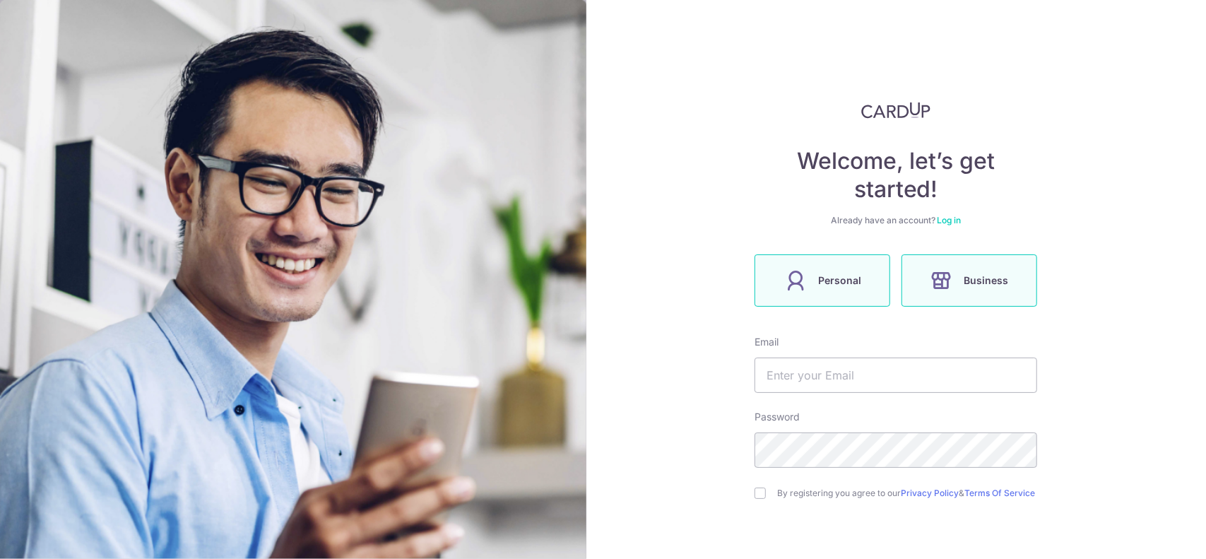
click at [832, 266] on label "Personal" at bounding box center [823, 280] width 136 height 52
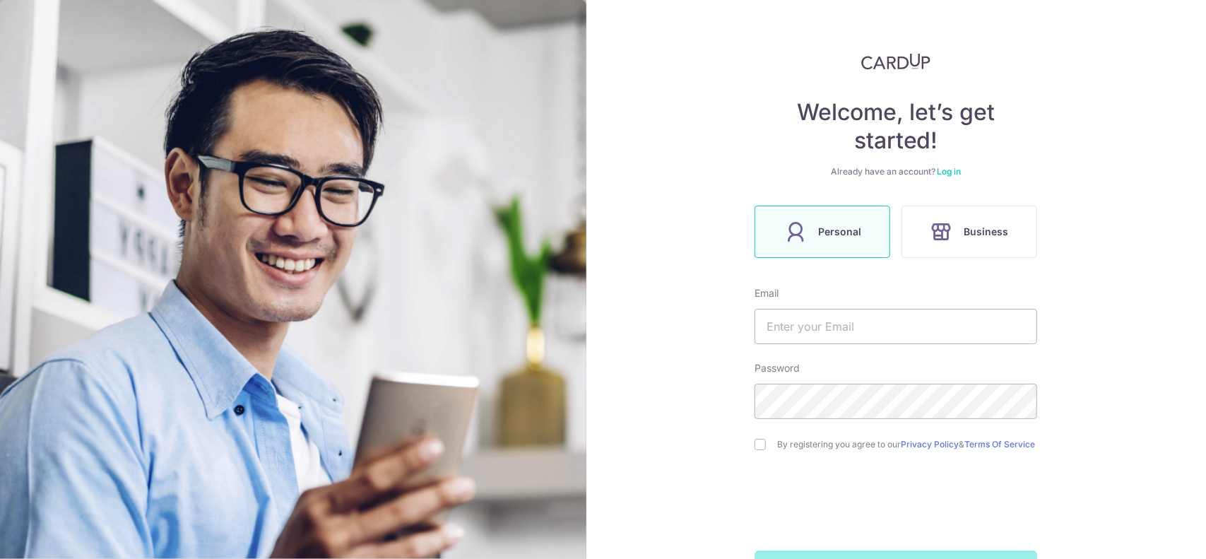
scroll to position [102, 0]
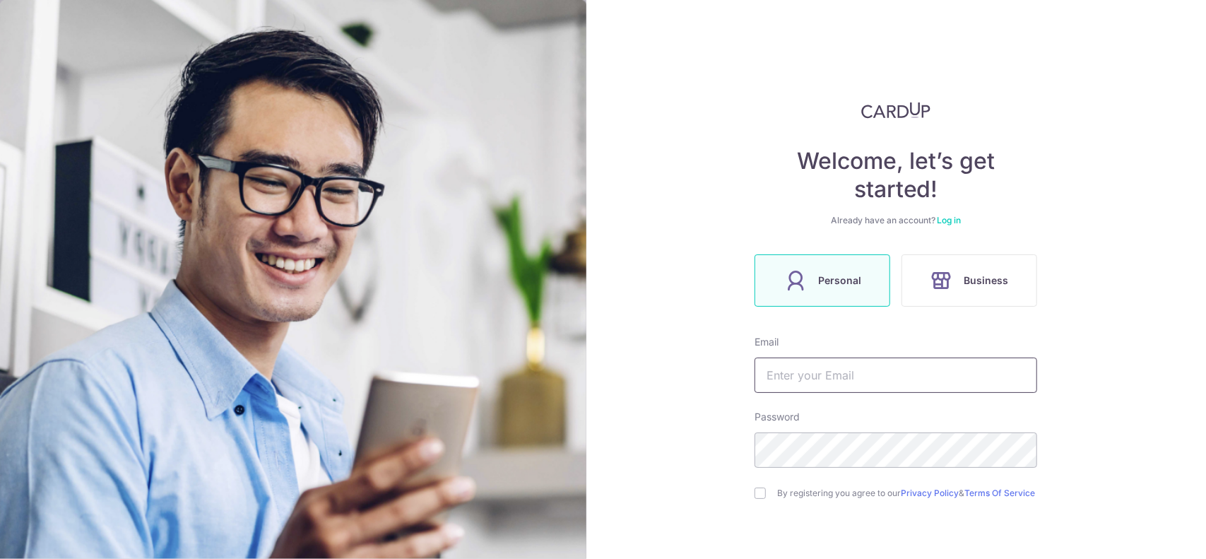
click at [833, 367] on input "text" at bounding box center [896, 375] width 283 height 35
type input "HUANGZUDA@GMAIL.COM"
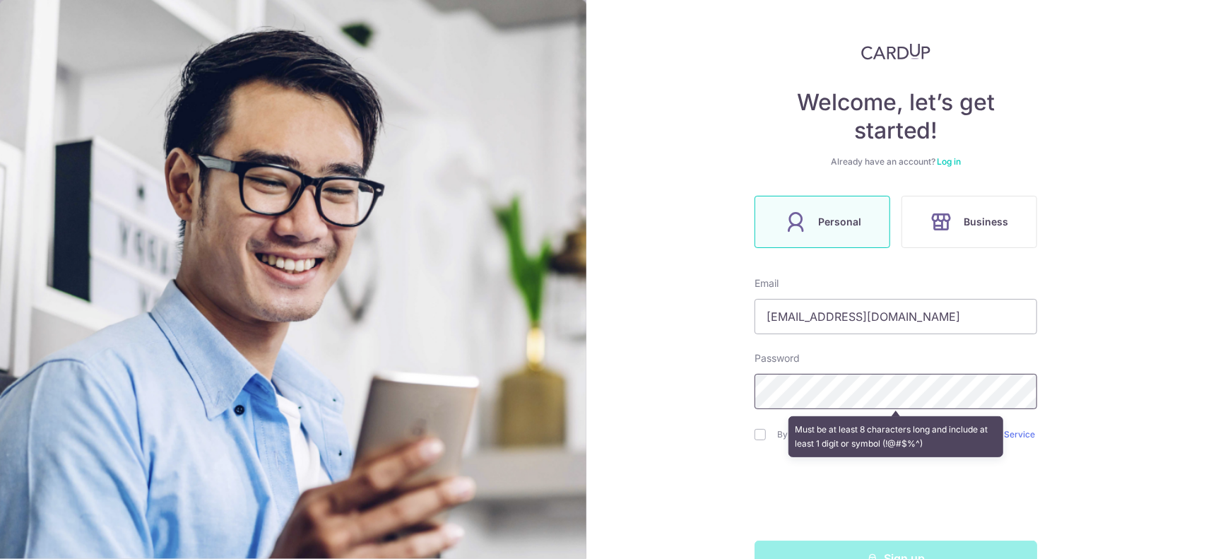
scroll to position [102, 0]
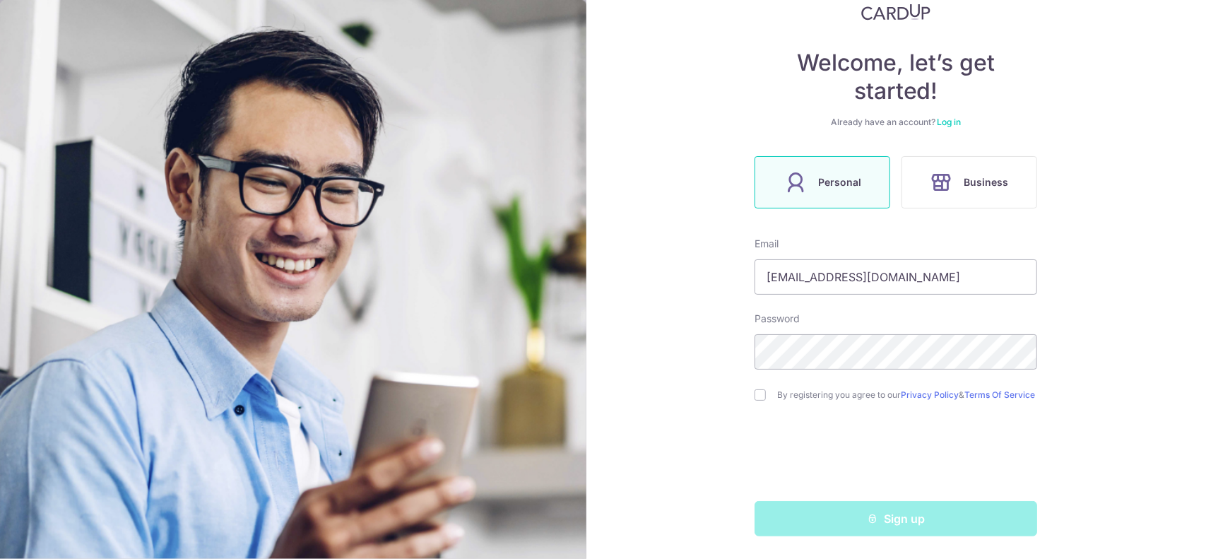
click at [750, 395] on div "Welcome, let’s get started! Already have an account? Log in Personal Business E…" at bounding box center [897, 279] width 620 height 559
click at [762, 403] on div "By registering you agree to our Privacy Policy & Terms Of Service" at bounding box center [896, 395] width 283 height 17
click at [757, 394] on input "checkbox" at bounding box center [760, 394] width 11 height 11
checkbox input "true"
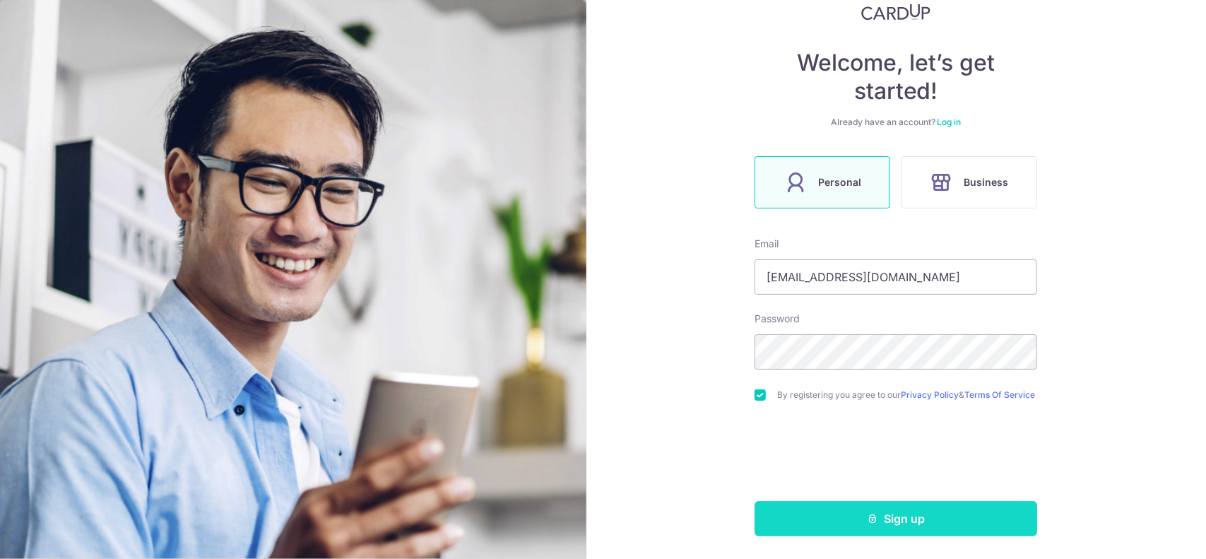
click at [893, 523] on button "Sign up" at bounding box center [896, 518] width 283 height 35
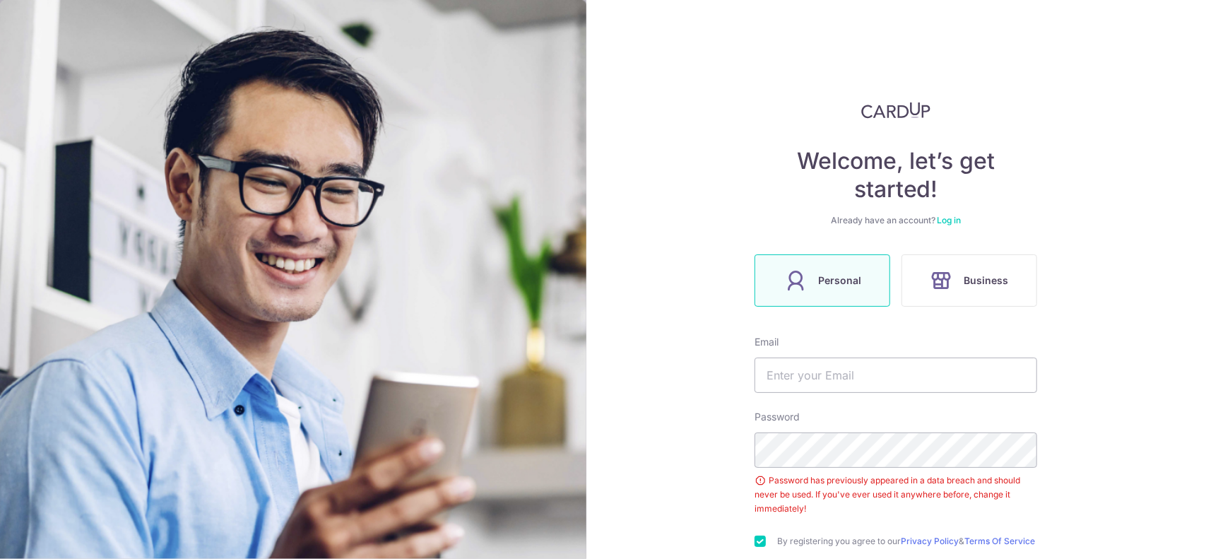
scroll to position [151, 0]
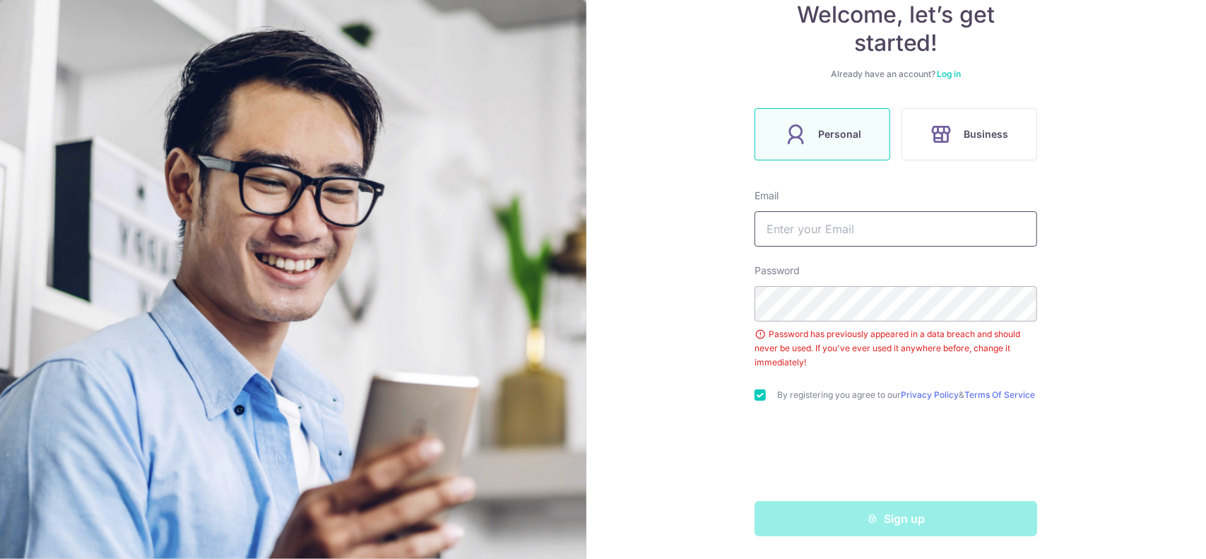
click at [828, 230] on input "text" at bounding box center [896, 228] width 283 height 35
type input "HUANGZUDA@GMAIL.COM"
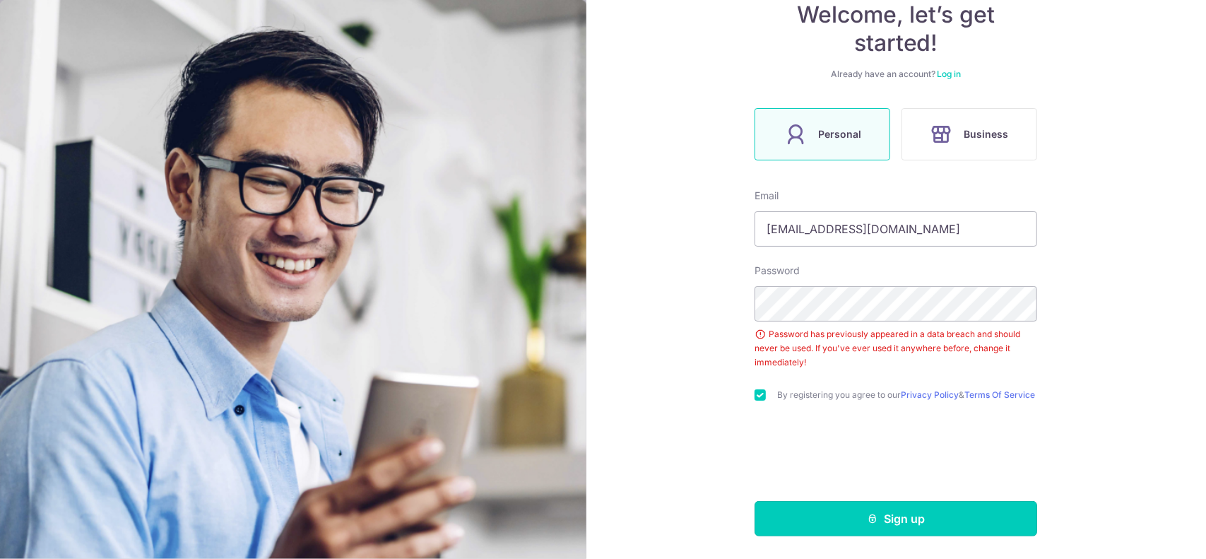
click at [829, 514] on button "Sign up" at bounding box center [896, 518] width 283 height 35
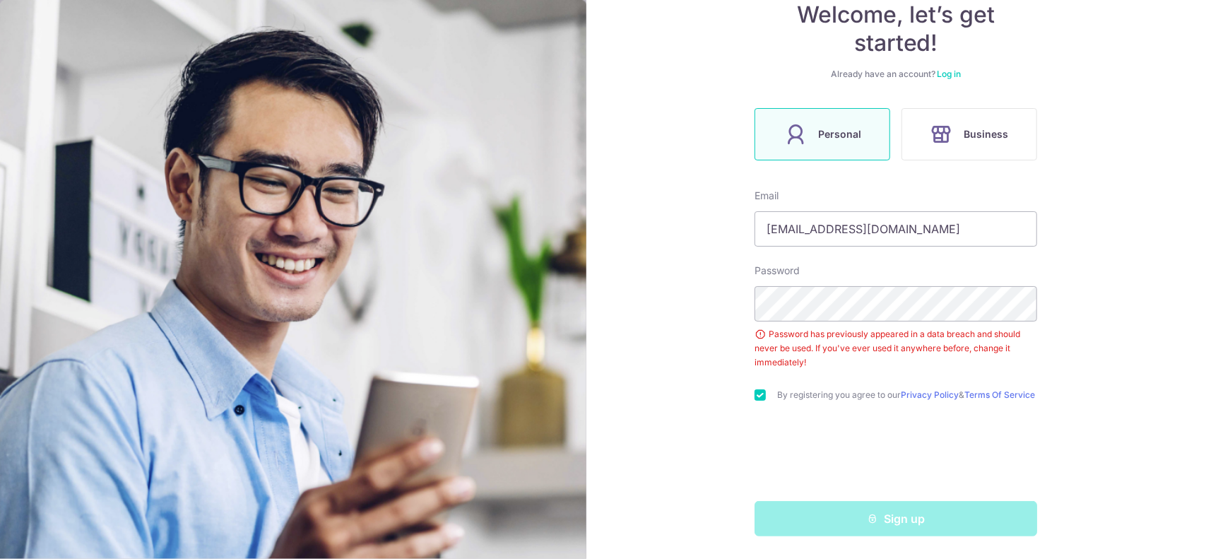
click at [842, 521] on div "Sign up" at bounding box center [896, 518] width 300 height 35
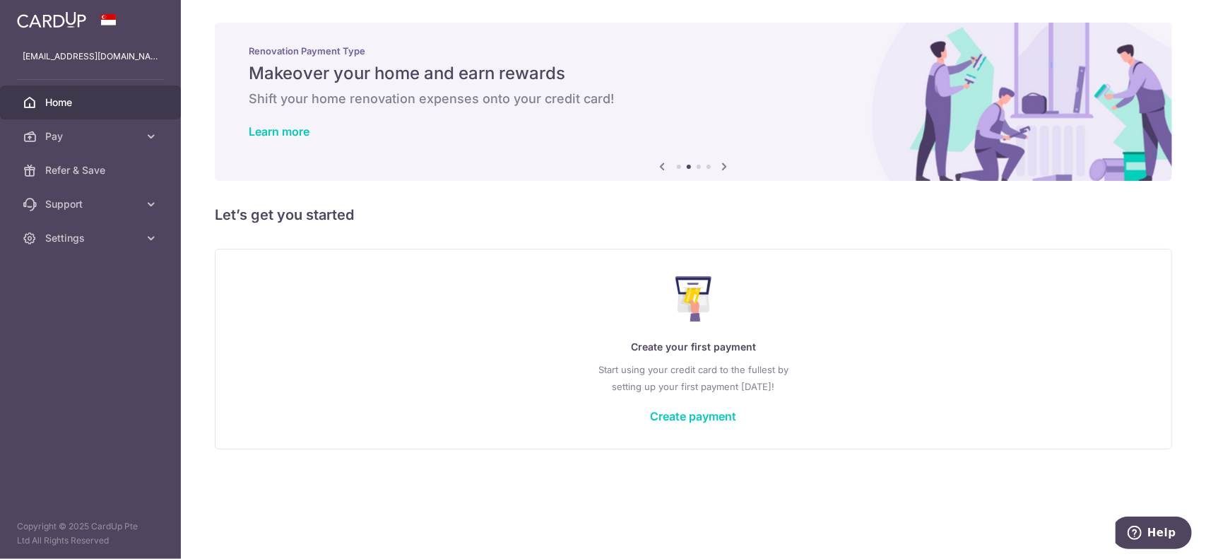
click at [703, 408] on div "Create your first payment Start using your credit card to the fullest by settin…" at bounding box center [693, 348] width 922 height 167
click at [143, 133] on link "Pay" at bounding box center [90, 136] width 181 height 34
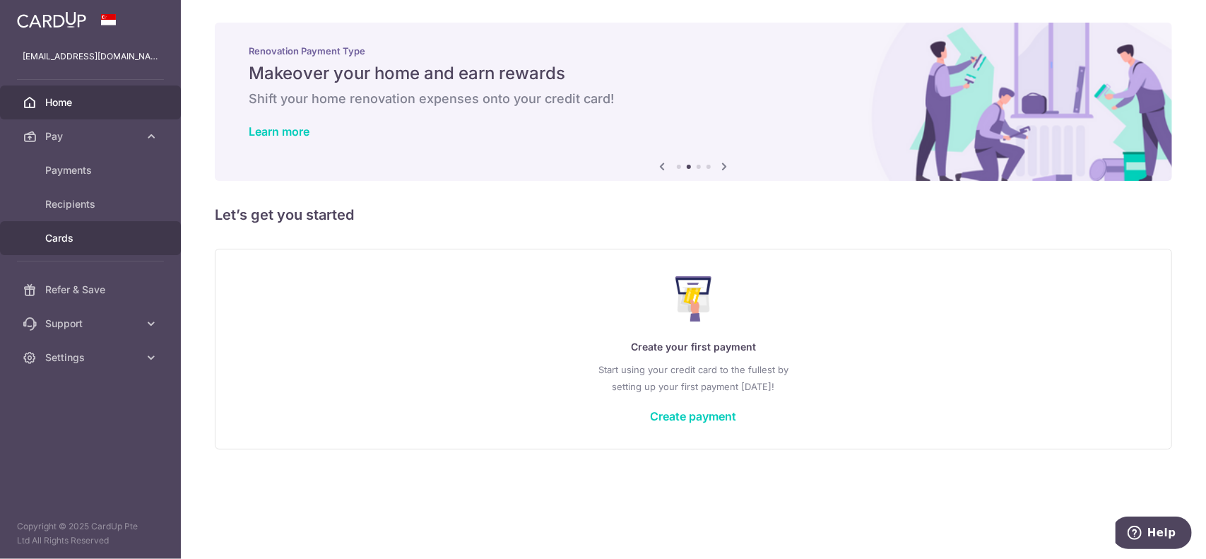
click at [88, 230] on link "Cards" at bounding box center [90, 238] width 181 height 34
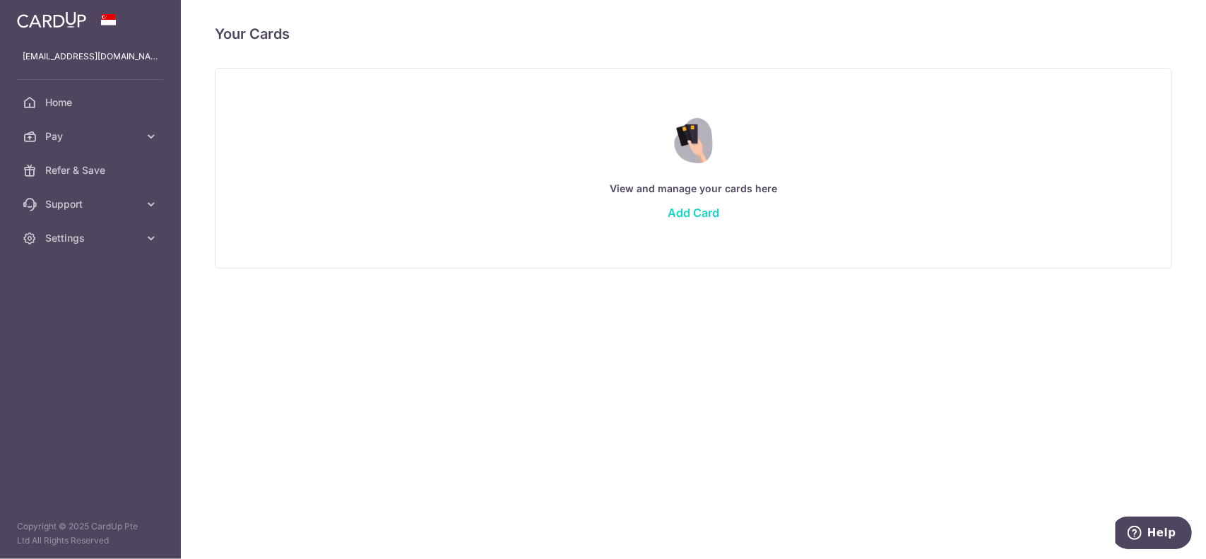
click at [681, 216] on link "Add Card" at bounding box center [694, 213] width 52 height 14
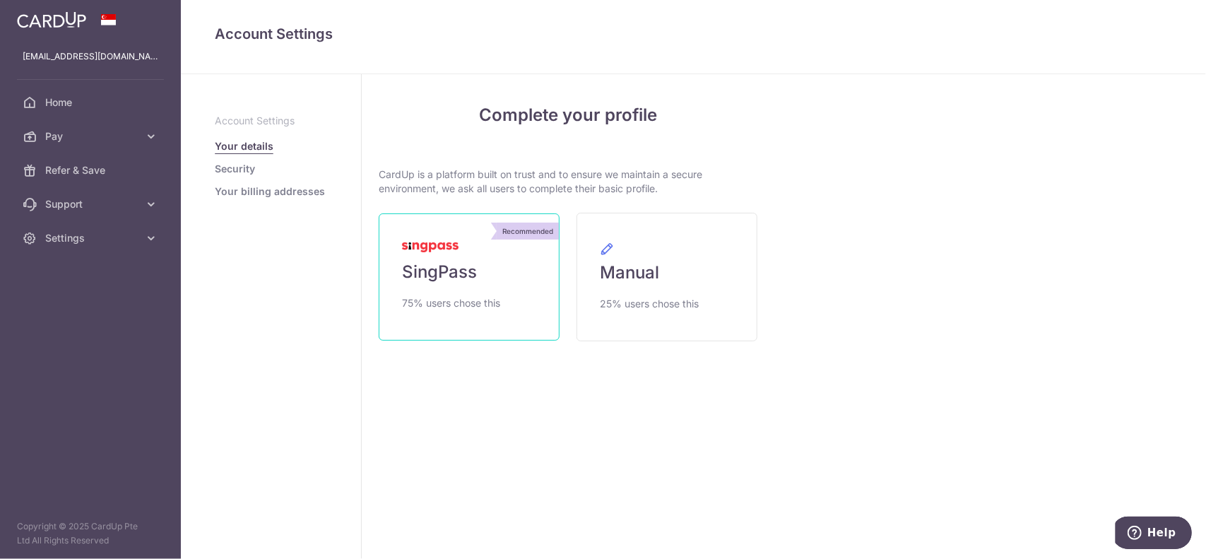
click at [486, 269] on link "Recommended SingPass 75% users chose this" at bounding box center [469, 276] width 181 height 127
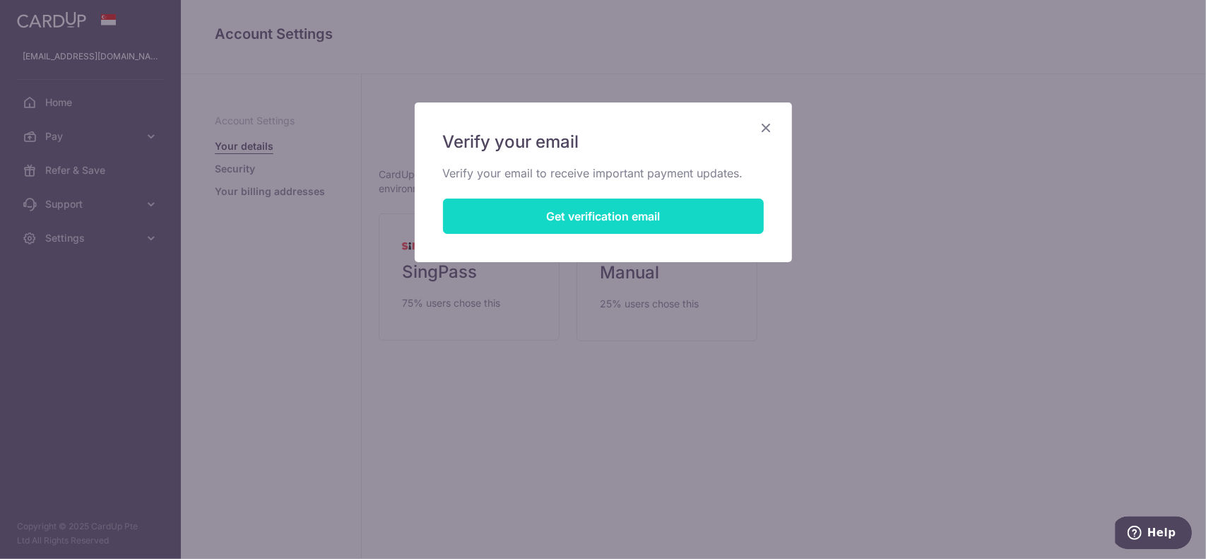
click at [544, 211] on button "Get verification email" at bounding box center [603, 216] width 321 height 35
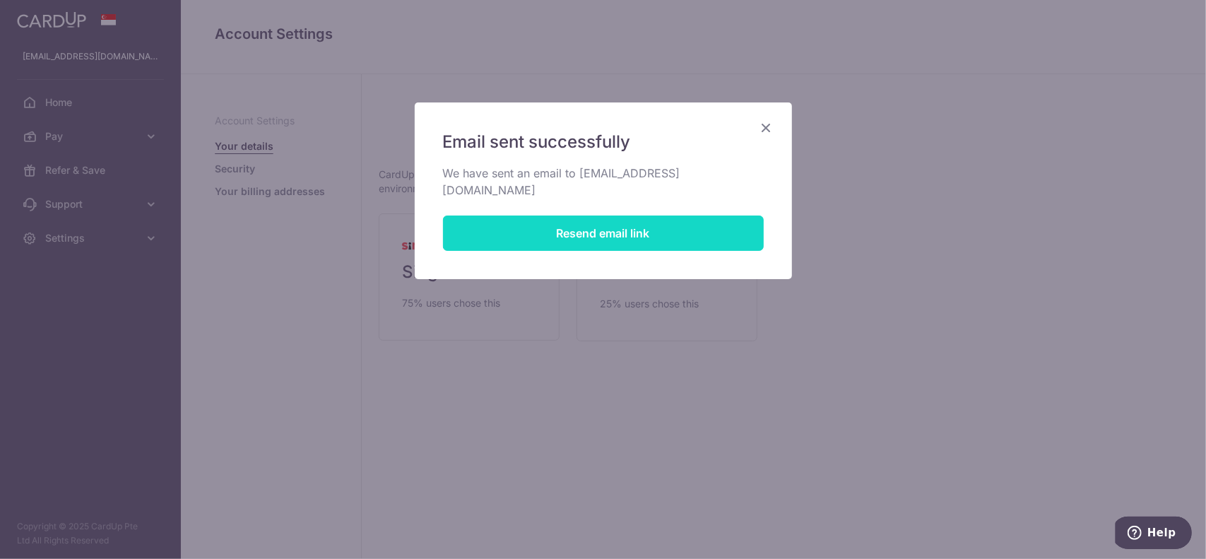
click at [634, 216] on button "Resend email link" at bounding box center [603, 233] width 321 height 35
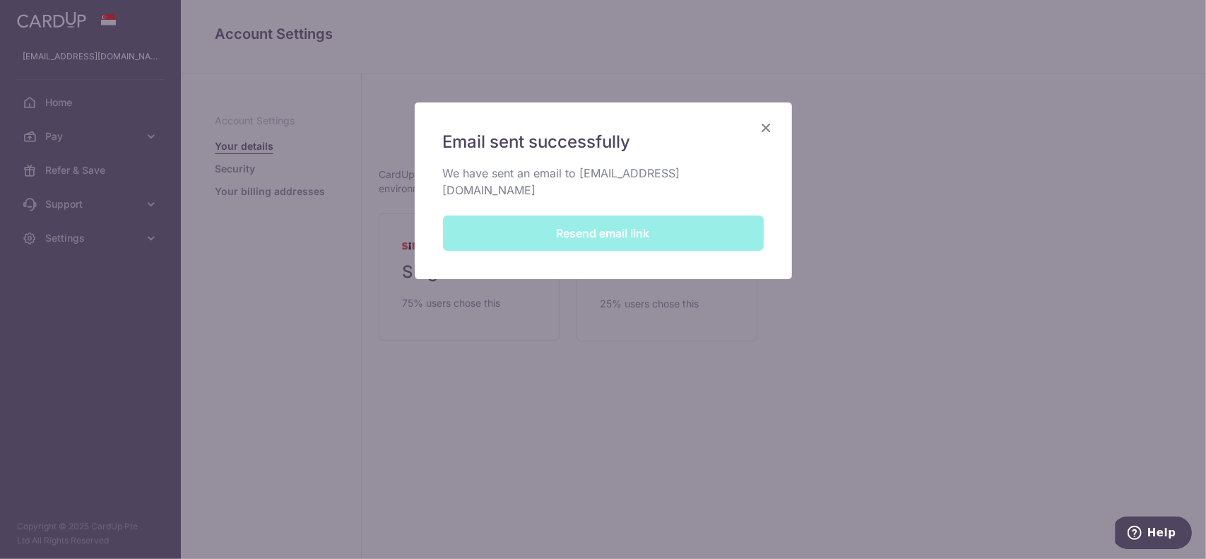
click at [632, 218] on div "Email sent successfully We have sent an email to huangzuda@gmail.com Resend ema…" at bounding box center [603, 190] width 377 height 177
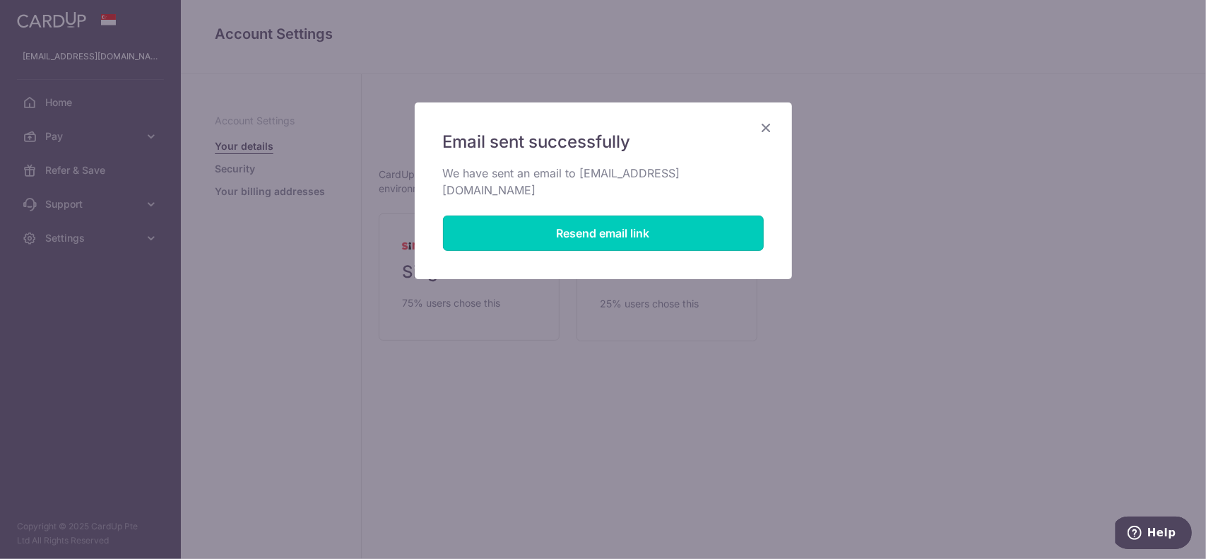
click at [632, 218] on button "Resend email link" at bounding box center [603, 233] width 321 height 35
click at [764, 124] on icon "Close" at bounding box center [766, 128] width 17 height 18
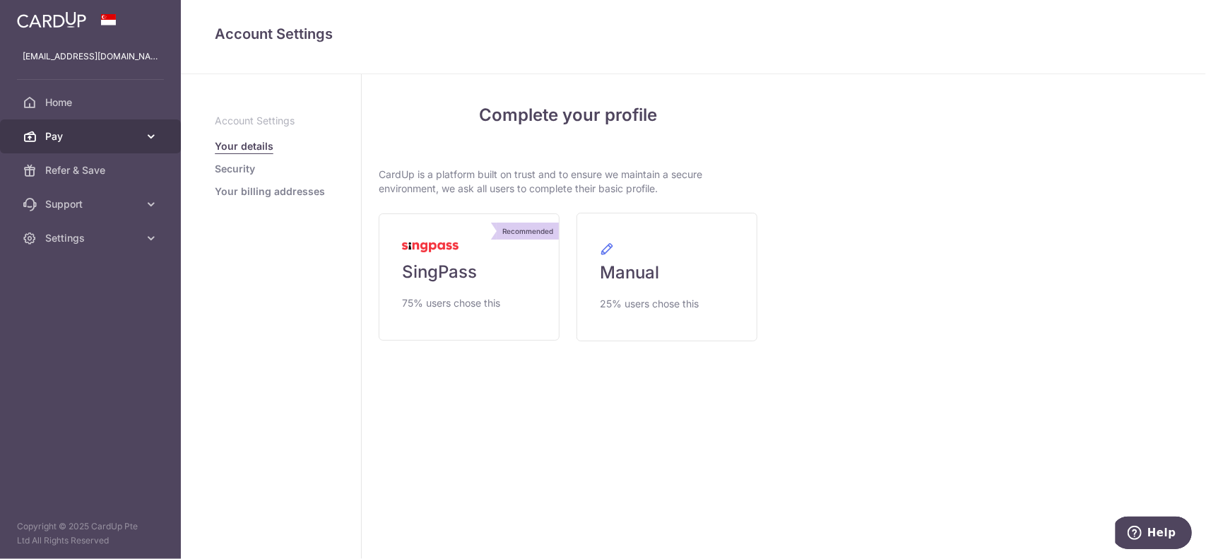
click at [83, 135] on span "Pay" at bounding box center [91, 136] width 93 height 14
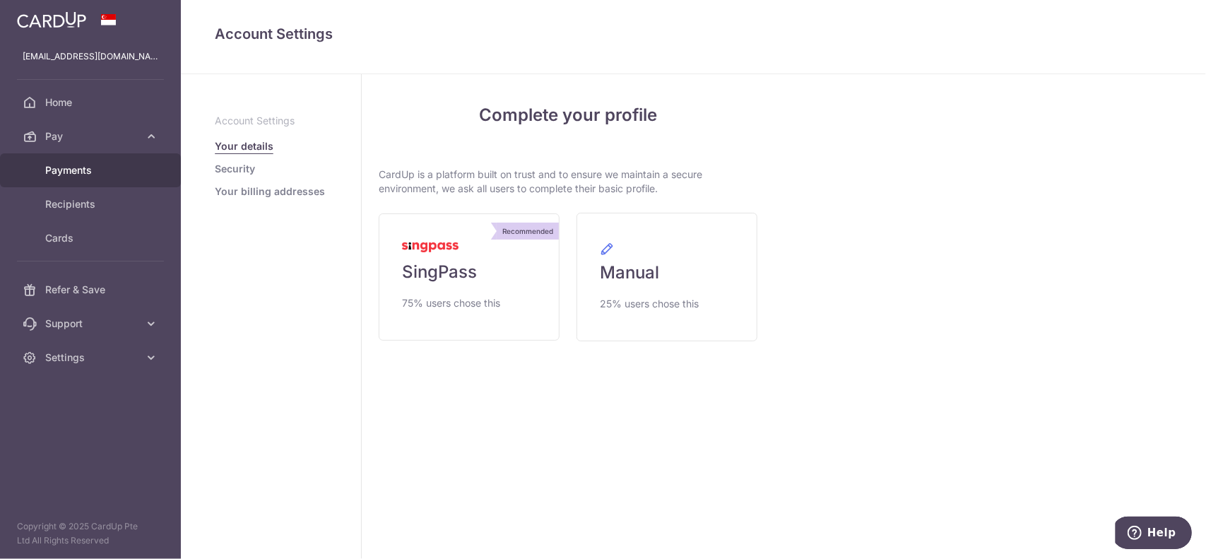
click at [83, 167] on span "Payments" at bounding box center [91, 170] width 93 height 14
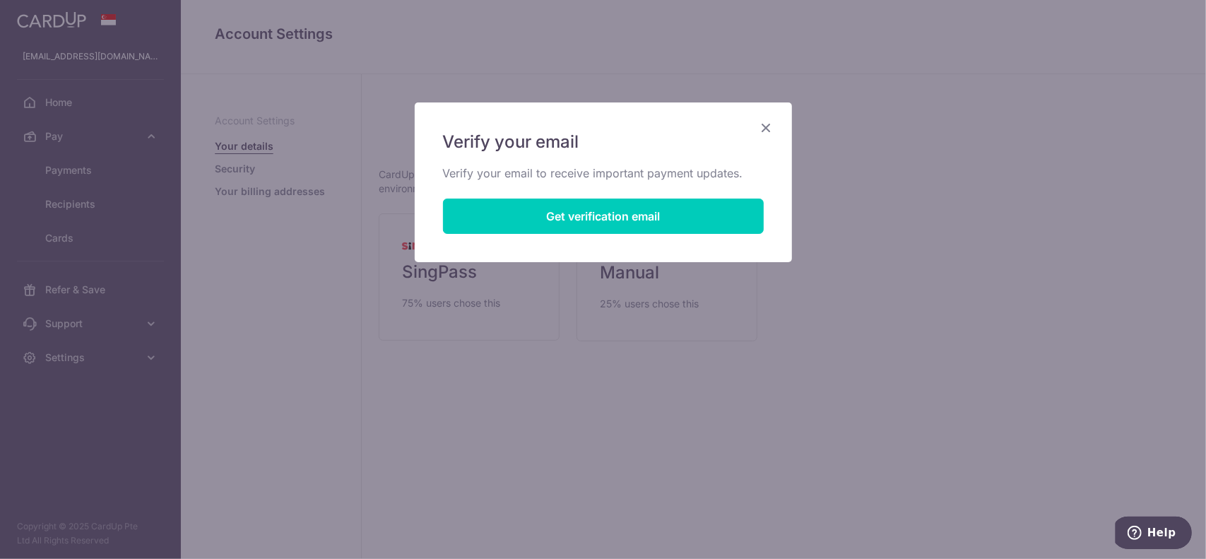
click at [767, 128] on icon "Close" at bounding box center [766, 128] width 17 height 18
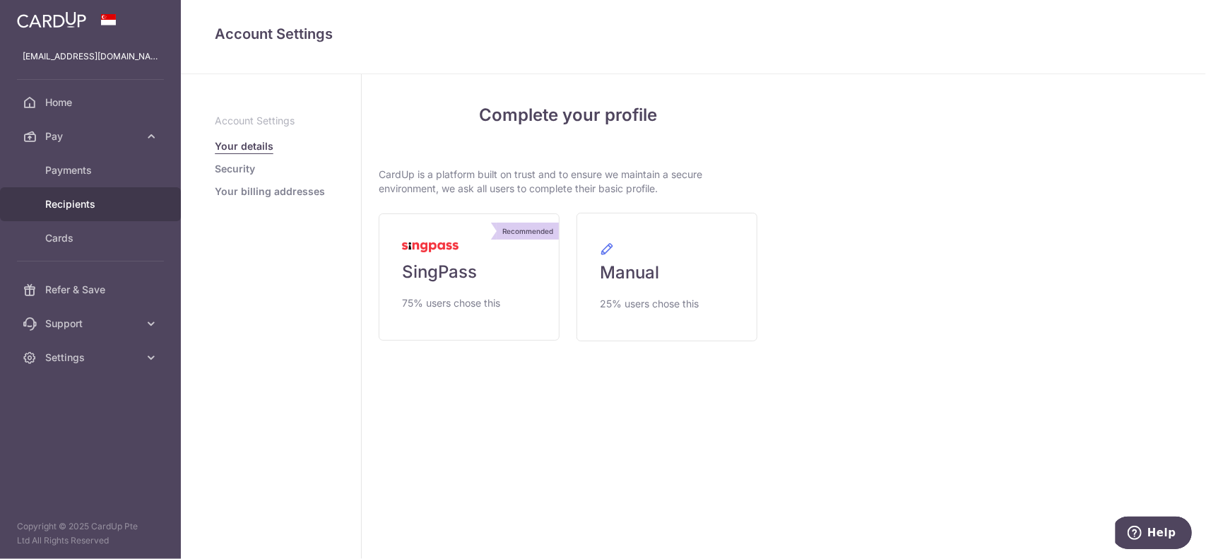
click at [79, 197] on span "Recipients" at bounding box center [91, 204] width 93 height 14
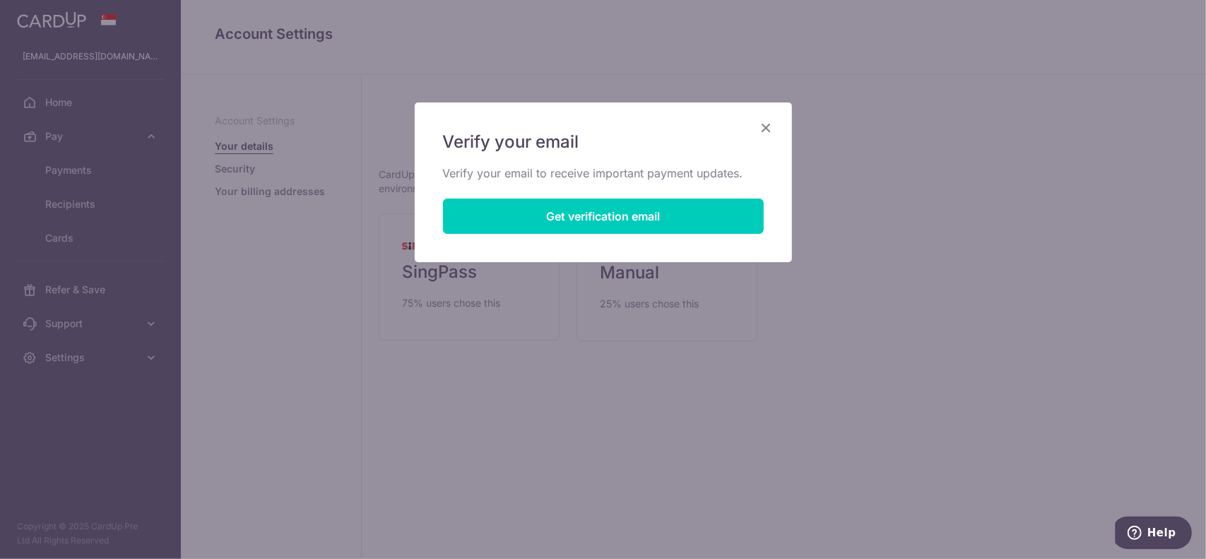
click at [771, 126] on icon "Close" at bounding box center [766, 128] width 17 height 18
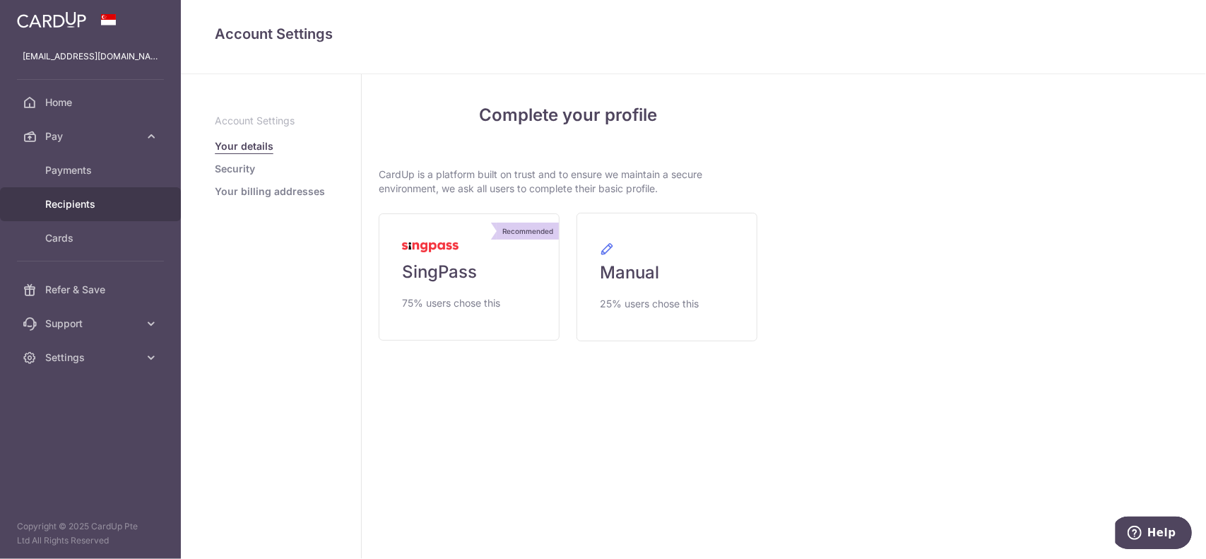
click at [81, 208] on span "Recipients" at bounding box center [91, 204] width 93 height 14
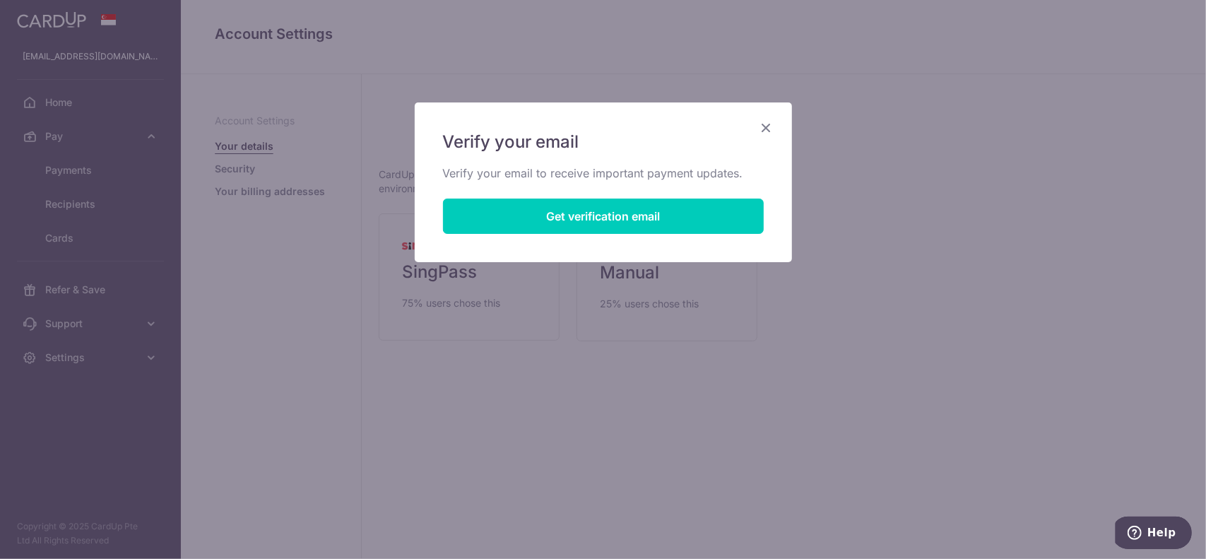
click at [769, 131] on icon "Close" at bounding box center [766, 128] width 17 height 18
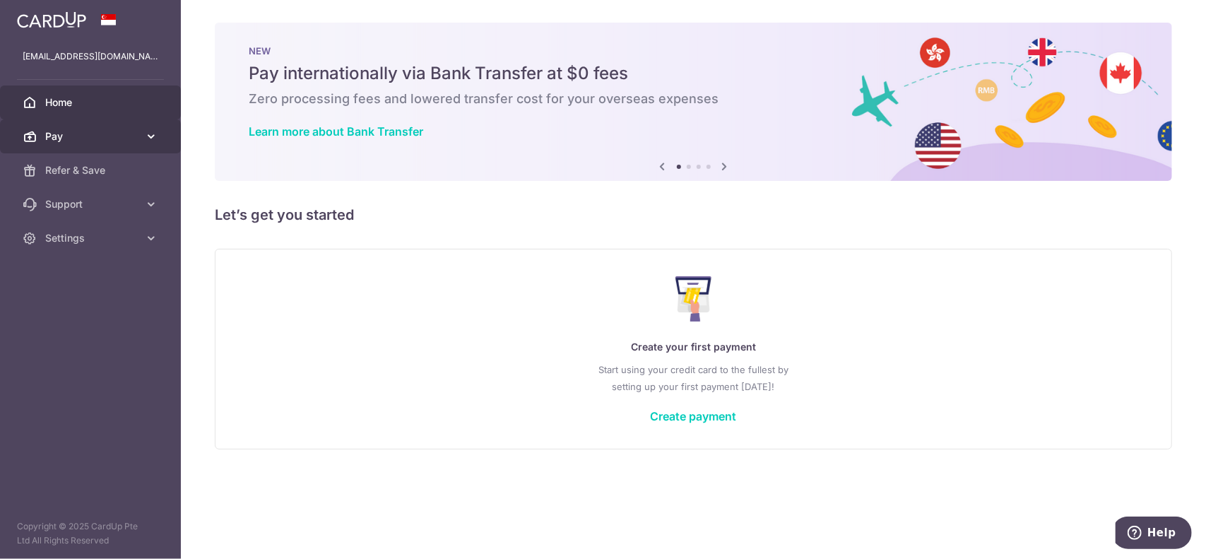
click at [146, 129] on icon at bounding box center [151, 136] width 14 height 14
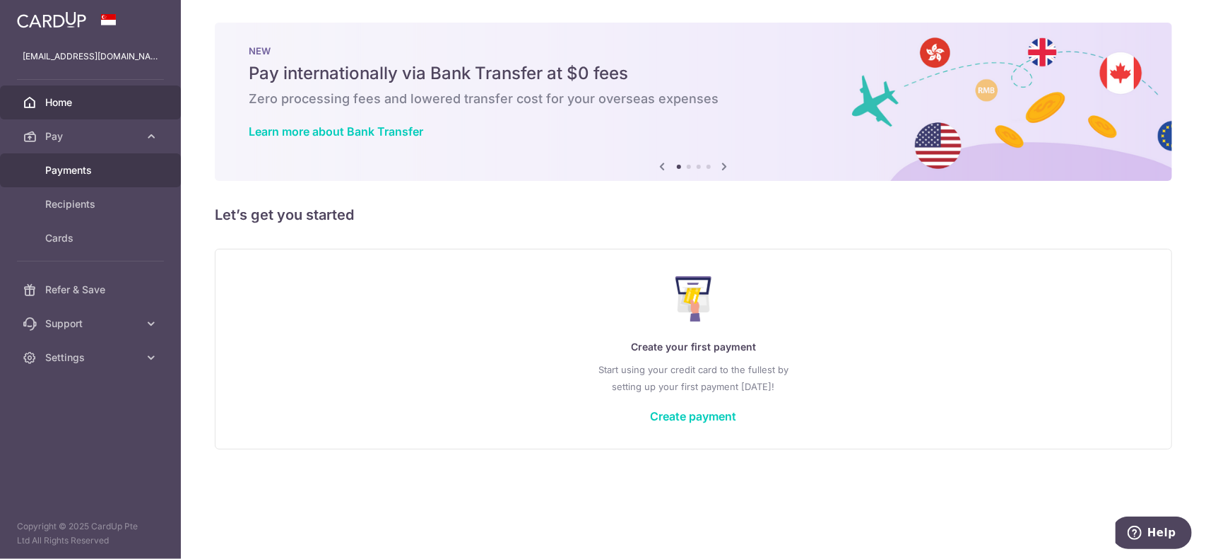
click at [104, 167] on span "Payments" at bounding box center [91, 170] width 93 height 14
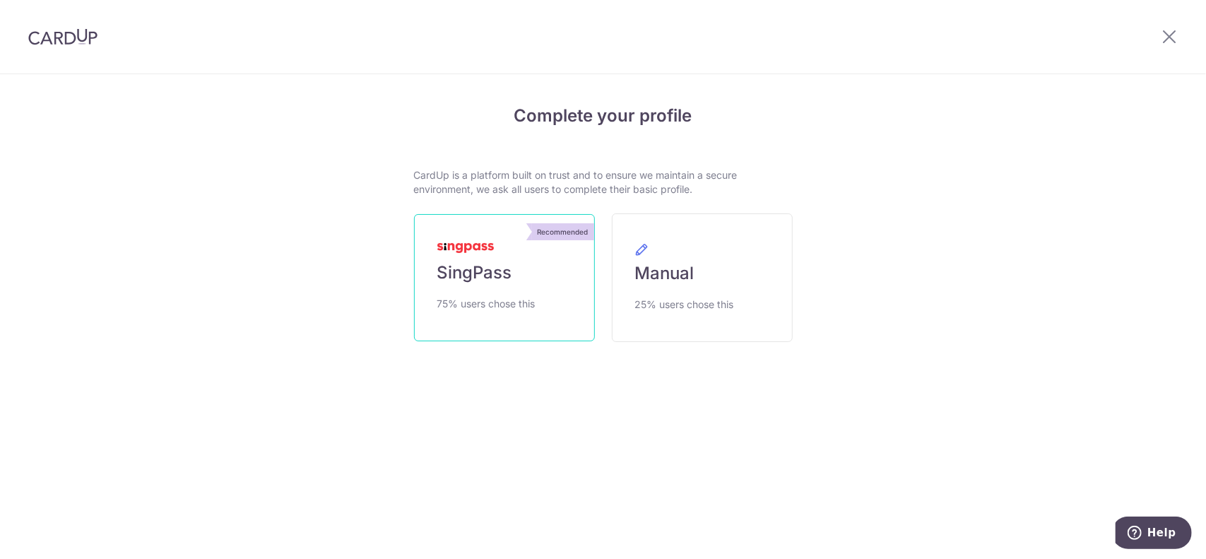
click at [547, 286] on link "Recommended SingPass 75% users chose this" at bounding box center [504, 277] width 181 height 127
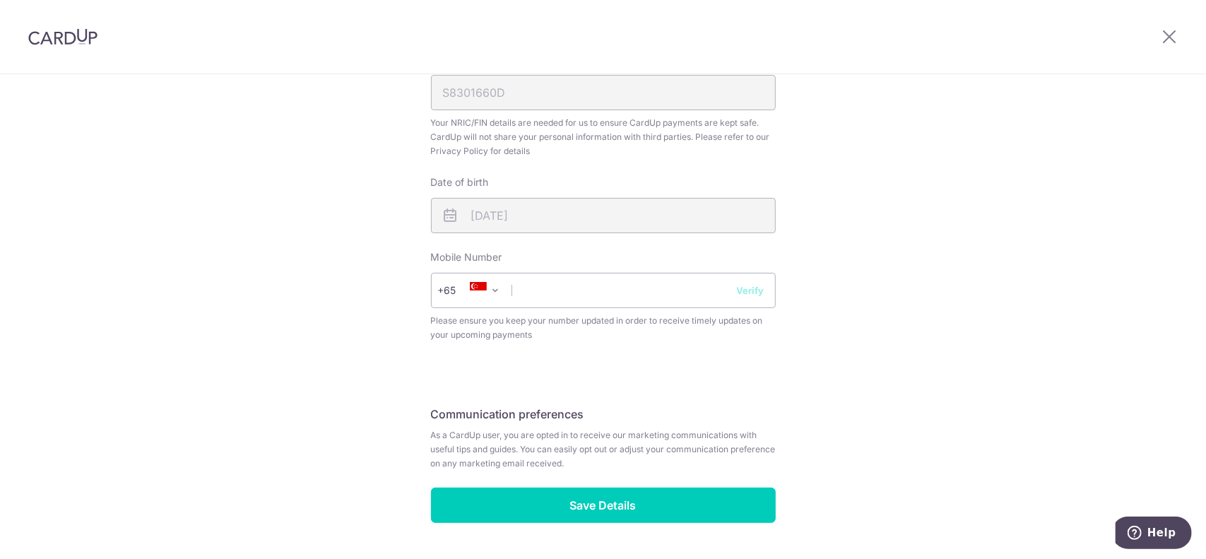
scroll to position [487, 0]
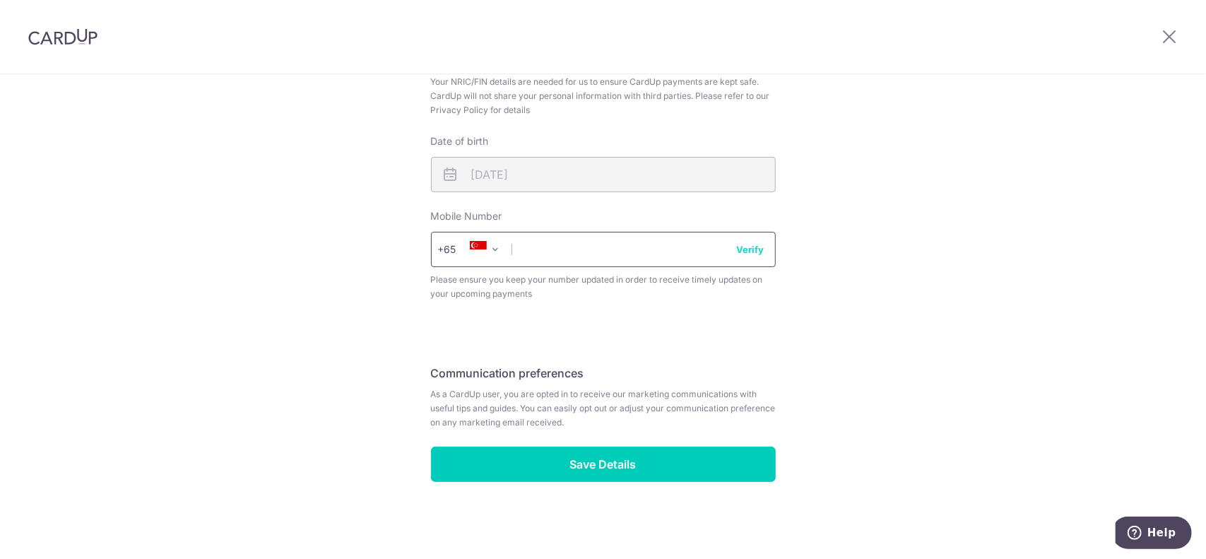
click at [643, 240] on input "text" at bounding box center [603, 249] width 345 height 35
type input "96395662"
click at [750, 255] on button "Verify" at bounding box center [751, 249] width 28 height 14
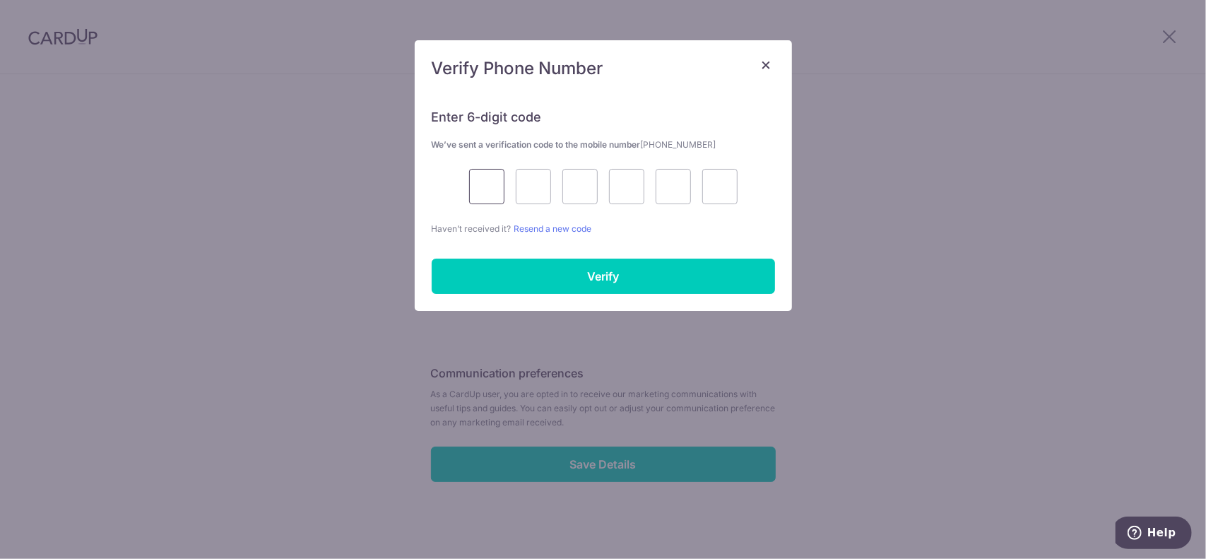
click at [489, 179] on input "text" at bounding box center [486, 186] width 35 height 35
type input "1"
type input "7"
type input "6"
type input "2"
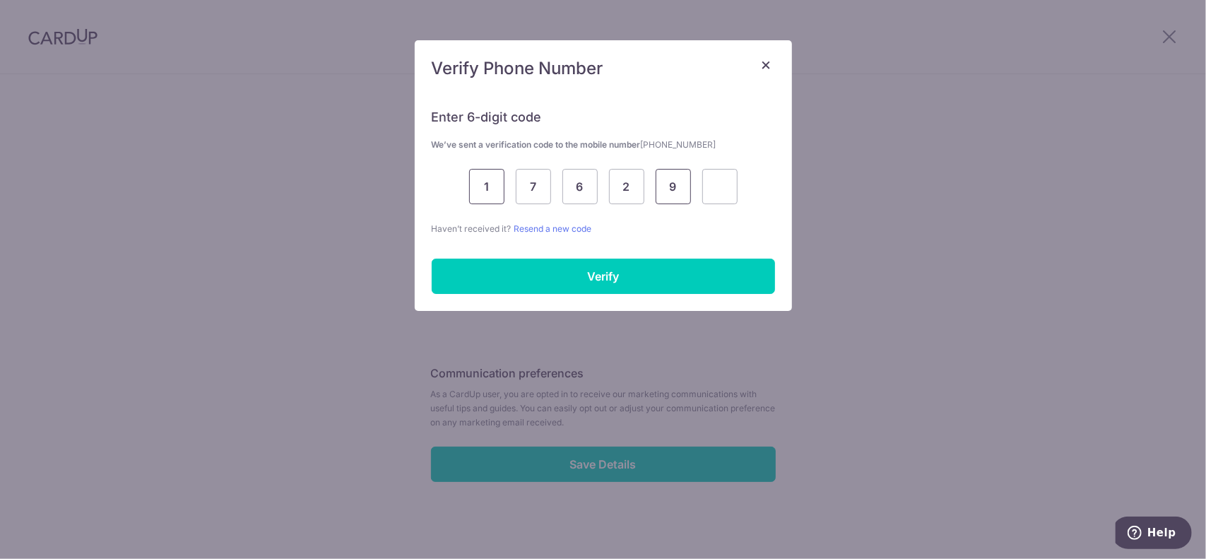
type input "9"
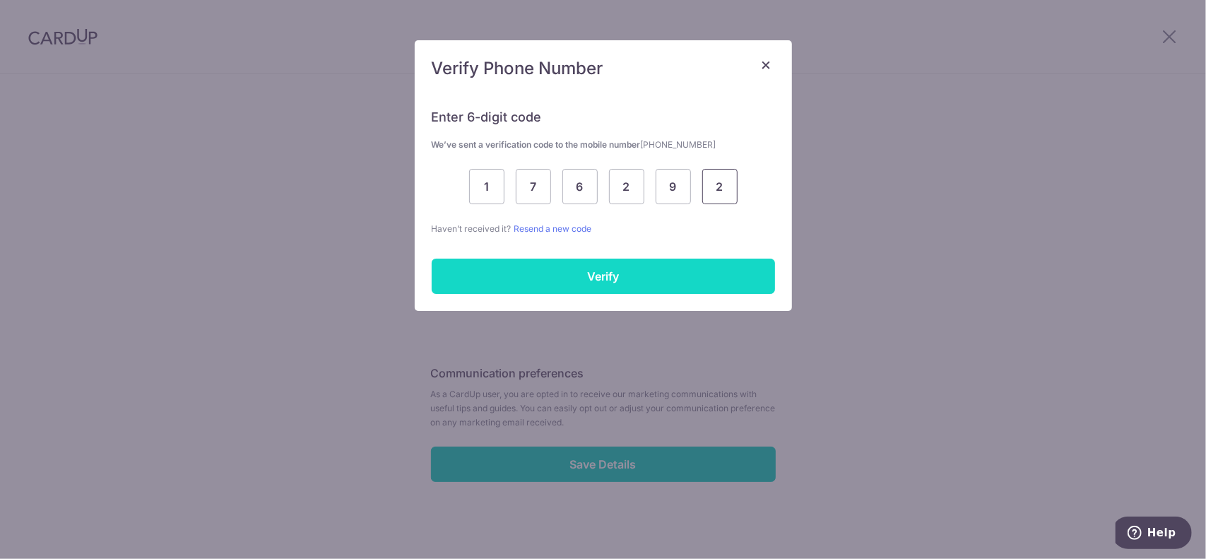
type input "2"
click at [512, 278] on input "Verify" at bounding box center [603, 276] width 343 height 35
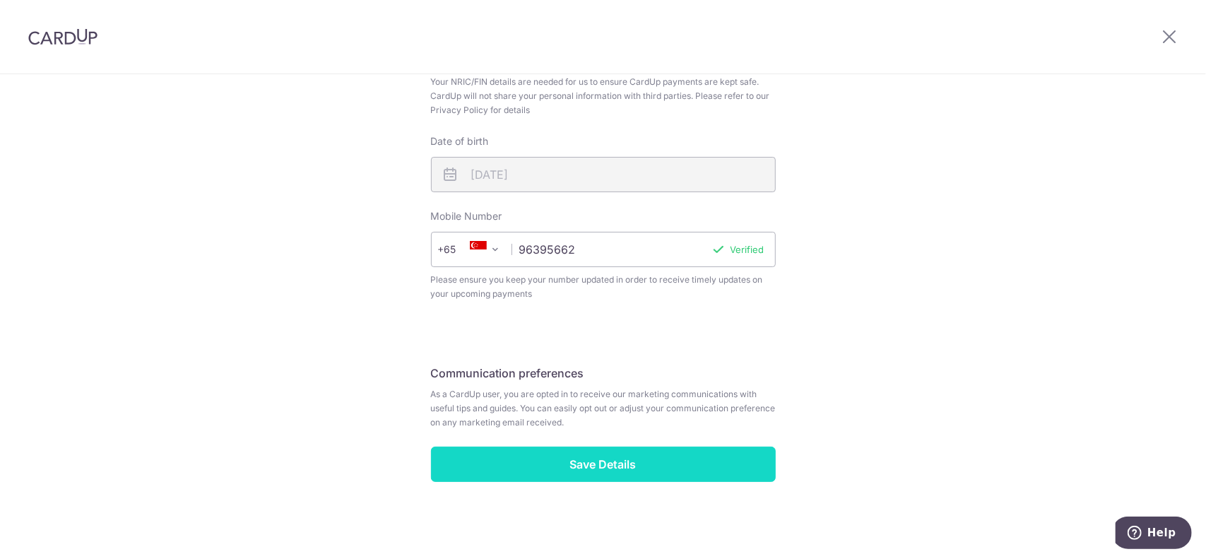
click at [608, 462] on input "Save Details" at bounding box center [603, 464] width 345 height 35
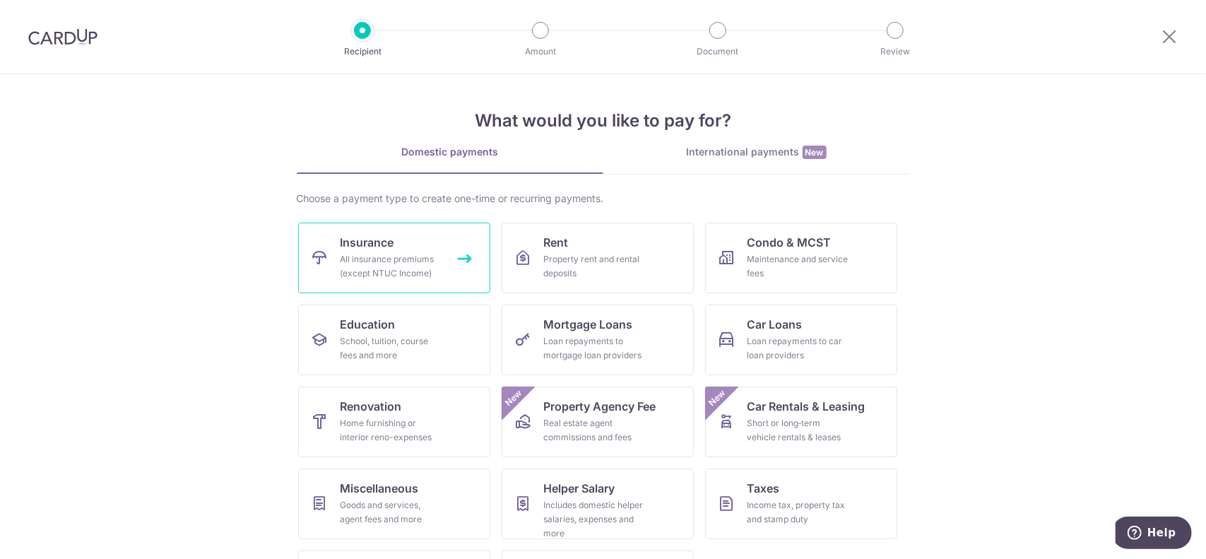
click at [408, 267] on div "All insurance premiums (except NTUC Income)" at bounding box center [392, 266] width 102 height 28
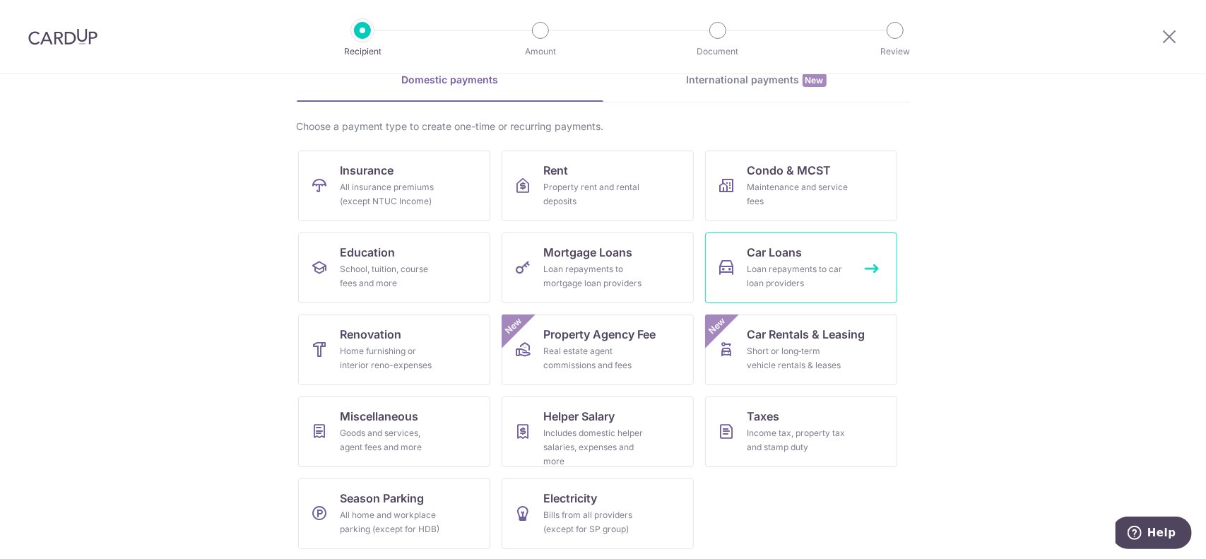
click at [780, 273] on div "Loan repayments to car loan providers" at bounding box center [799, 276] width 102 height 28
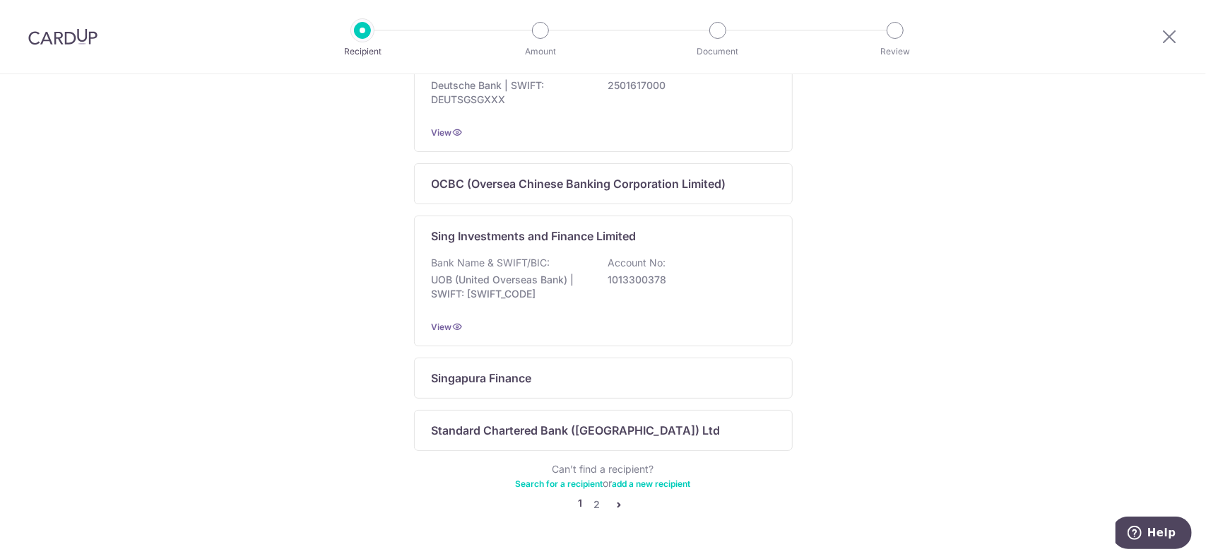
scroll to position [908, 0]
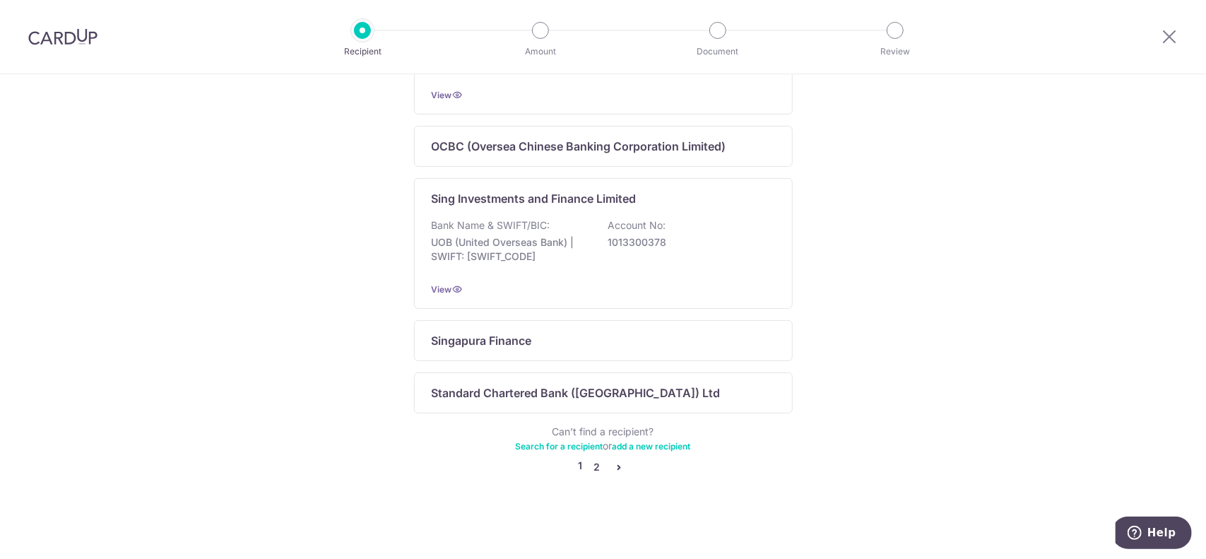
click at [592, 468] on link "2" at bounding box center [597, 467] width 17 height 17
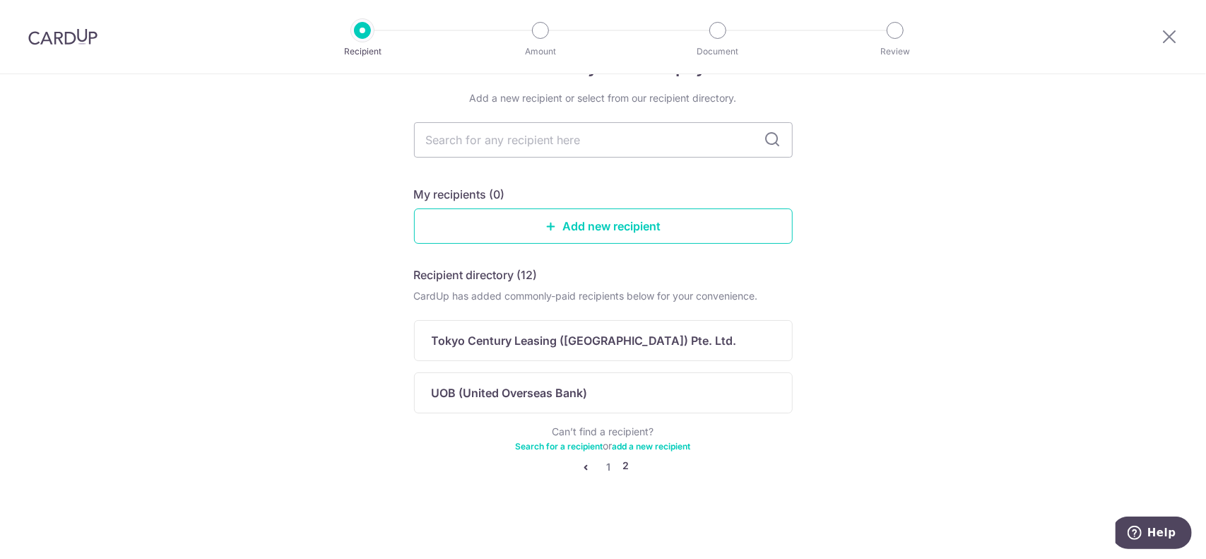
scroll to position [46, 0]
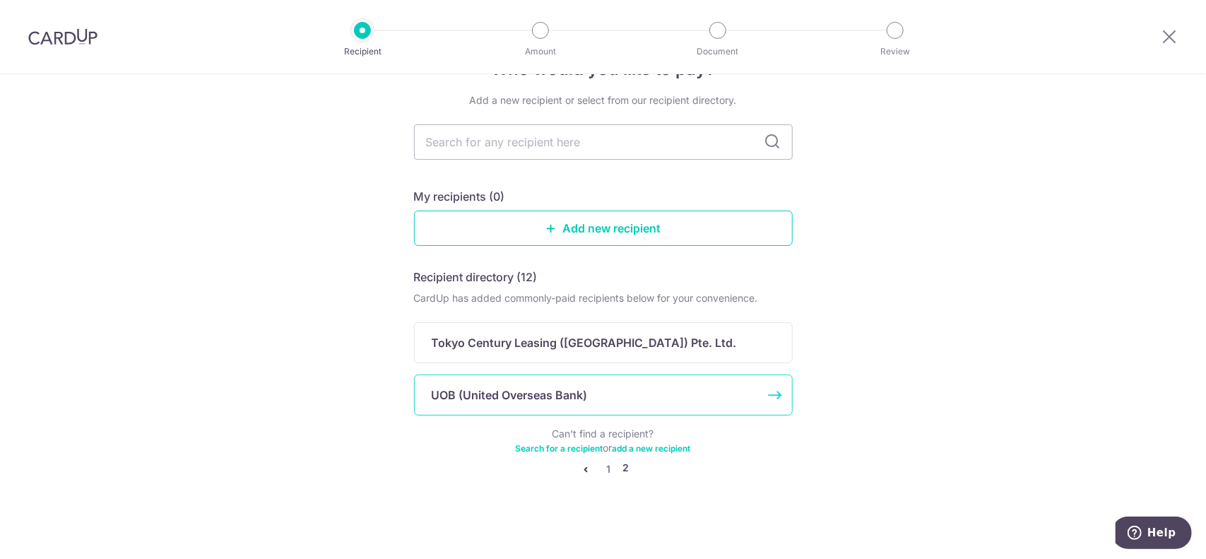
click at [639, 396] on div "UOB (United Overseas Bank)" at bounding box center [595, 395] width 326 height 17
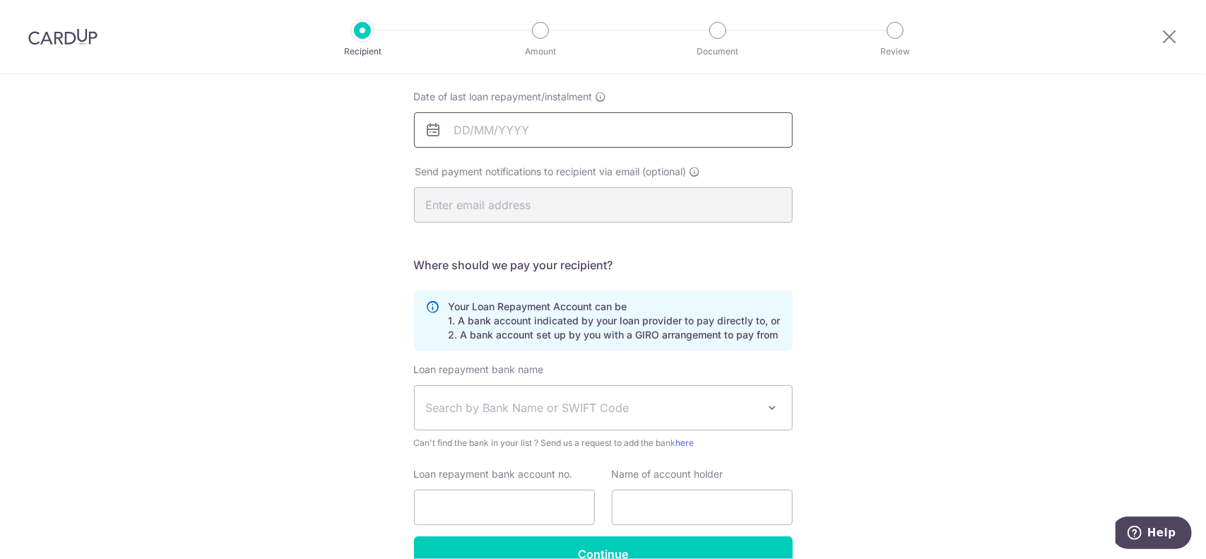
scroll to position [283, 0]
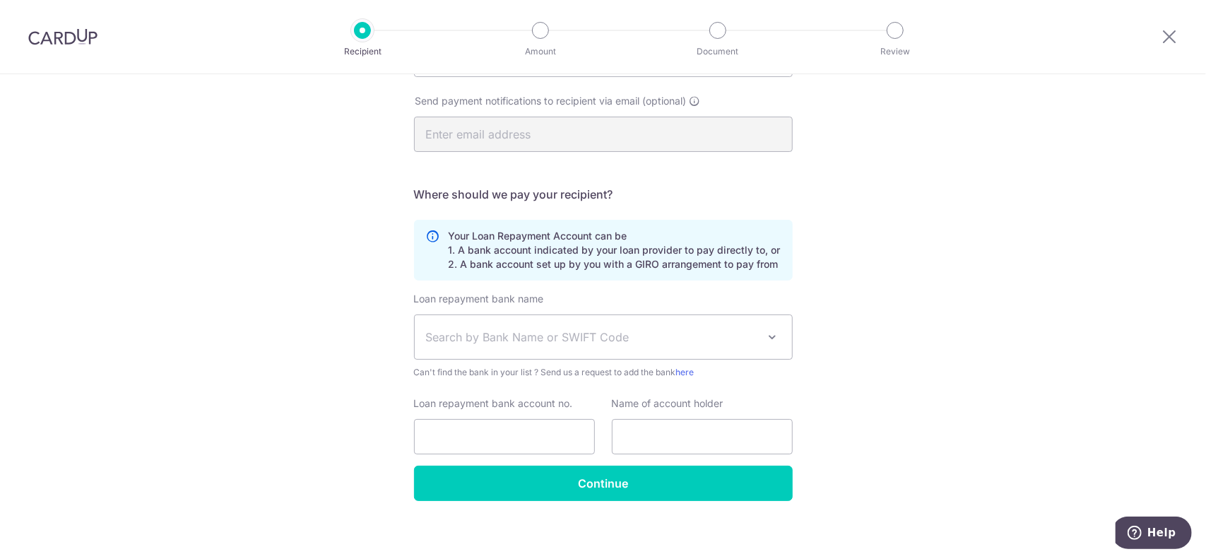
click at [709, 320] on span "Search by Bank Name or SWIFT Code" at bounding box center [603, 337] width 377 height 44
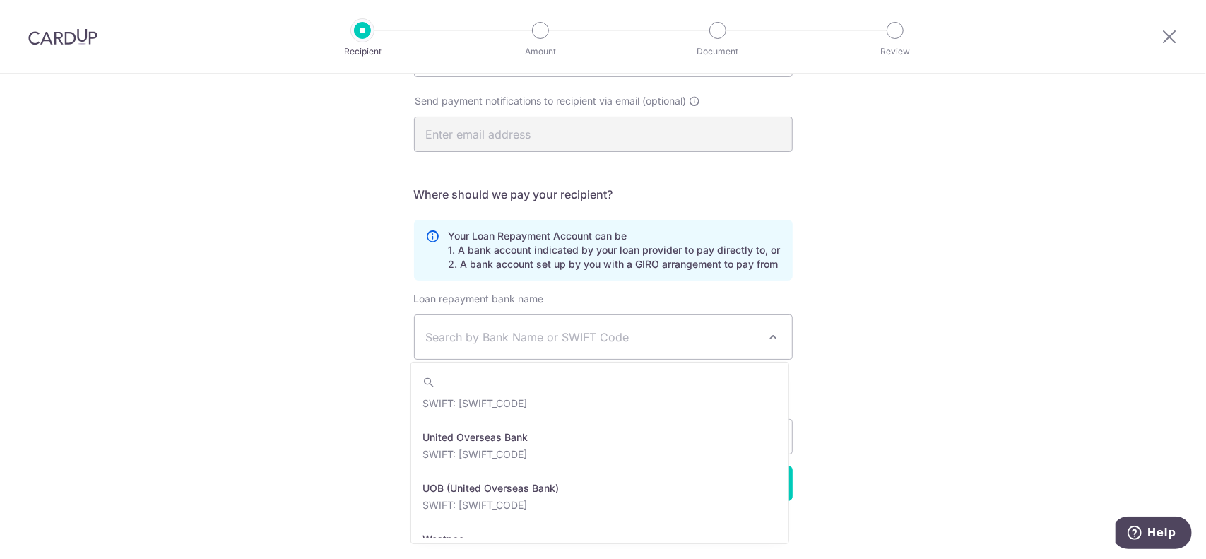
scroll to position [2923, 0]
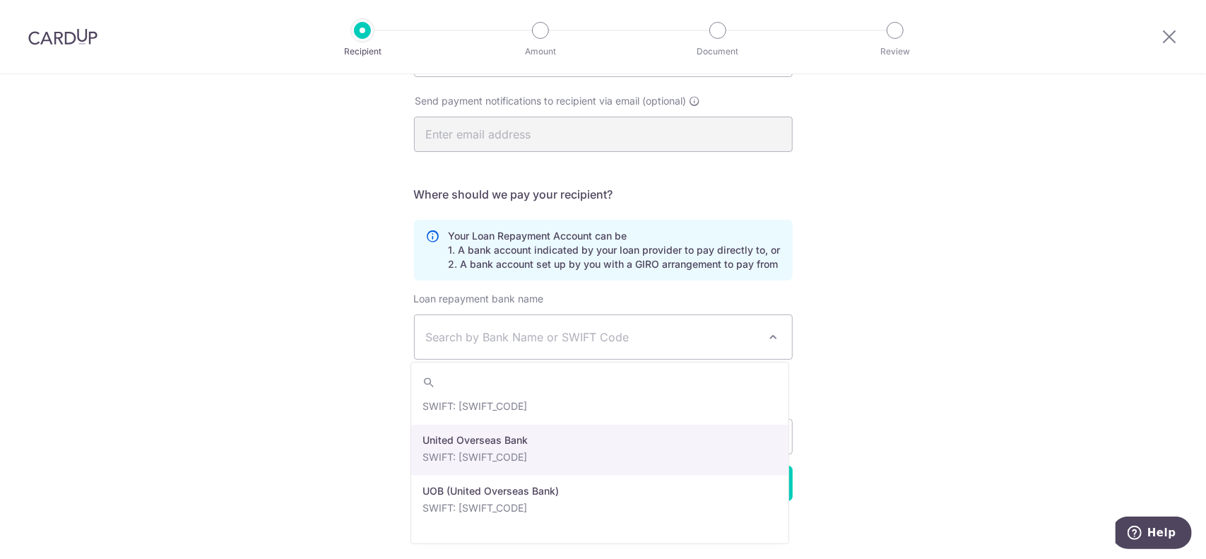
select select "23668"
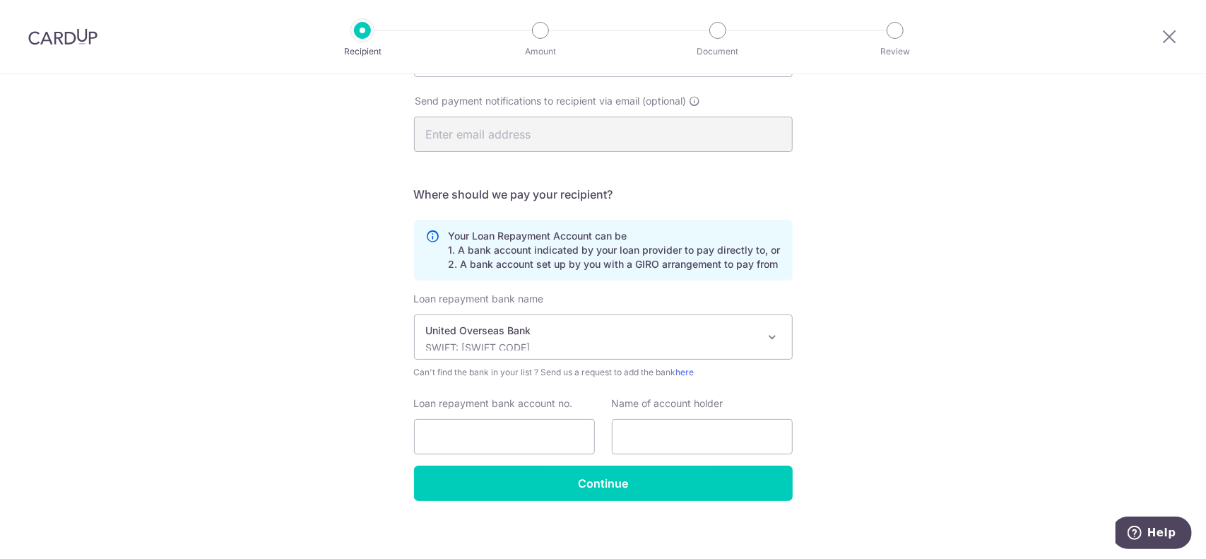
click at [838, 386] on div "Who would you like to pay? Your recipient does not need a CardUp account to rec…" at bounding box center [603, 180] width 1206 height 776
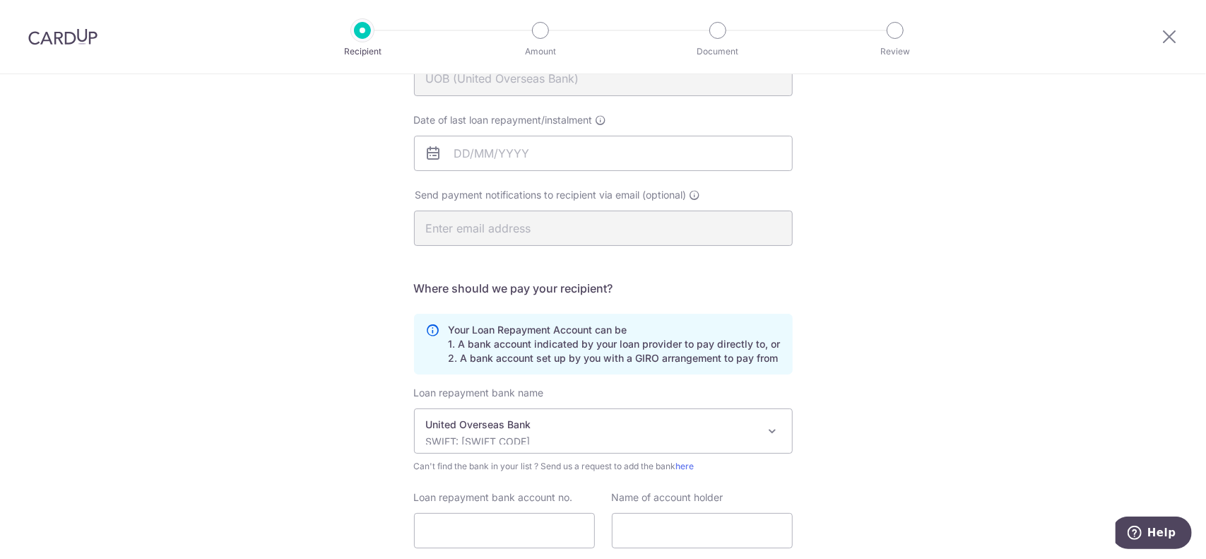
scroll to position [0, 0]
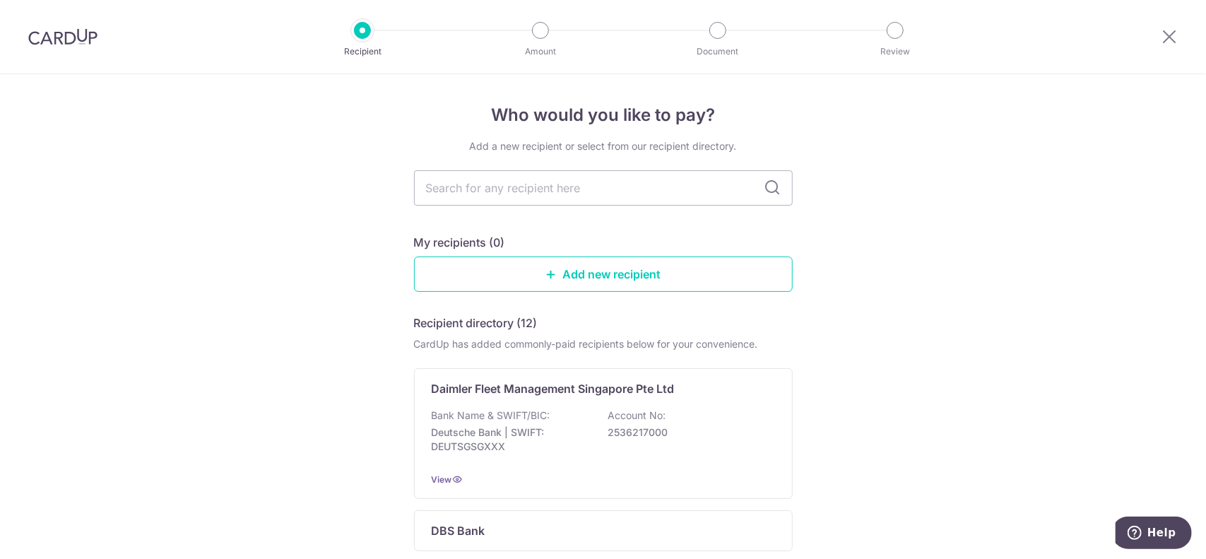
click at [539, 35] on div at bounding box center [540, 30] width 17 height 17
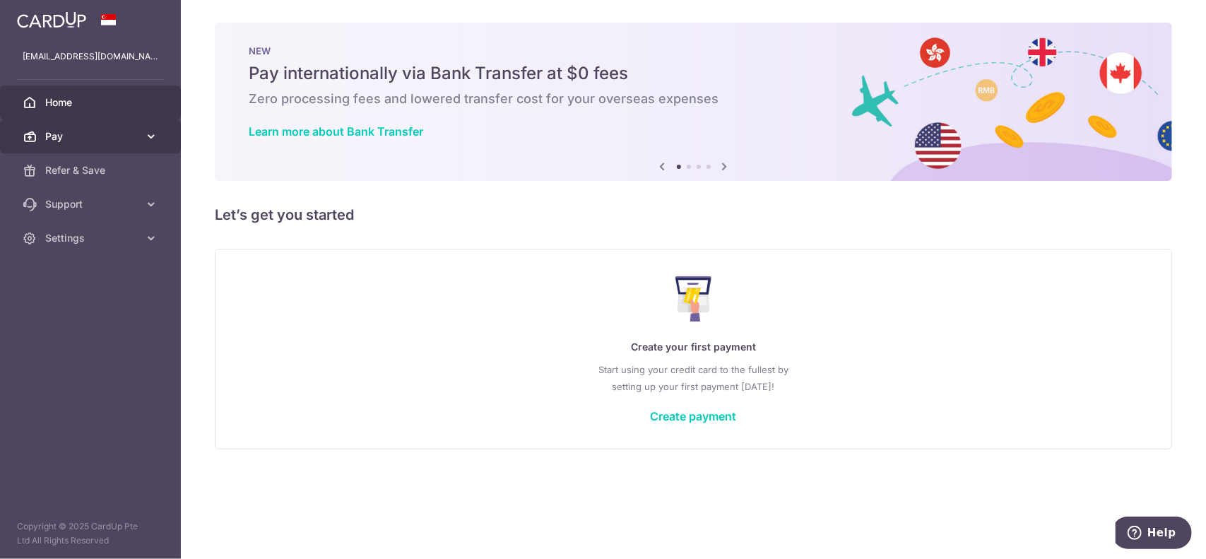
click at [92, 136] on span "Pay" at bounding box center [91, 136] width 93 height 14
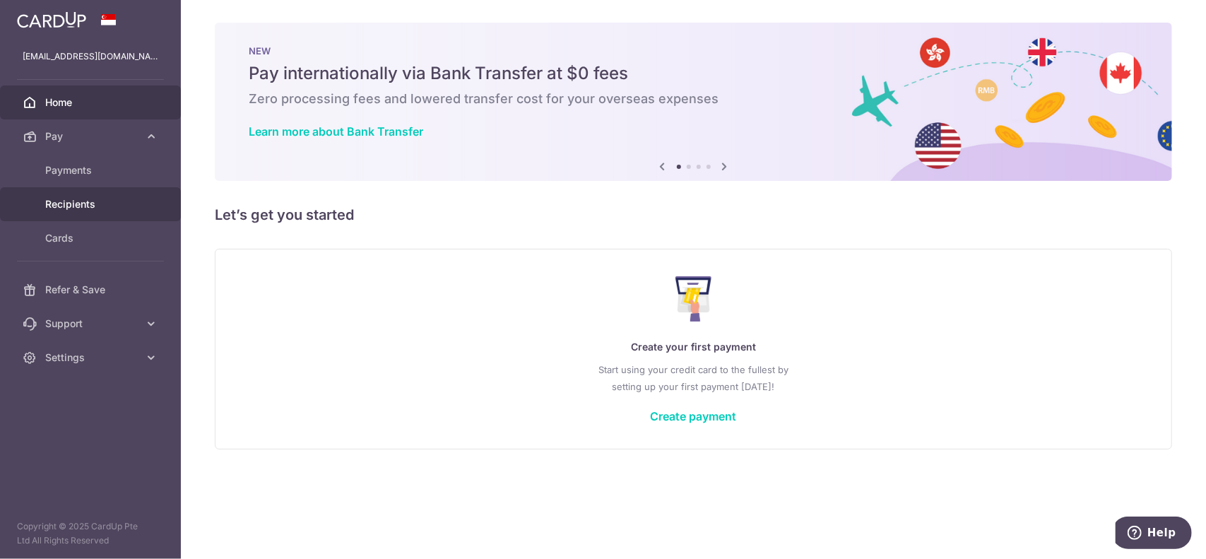
click at [83, 201] on span "Recipients" at bounding box center [91, 204] width 93 height 14
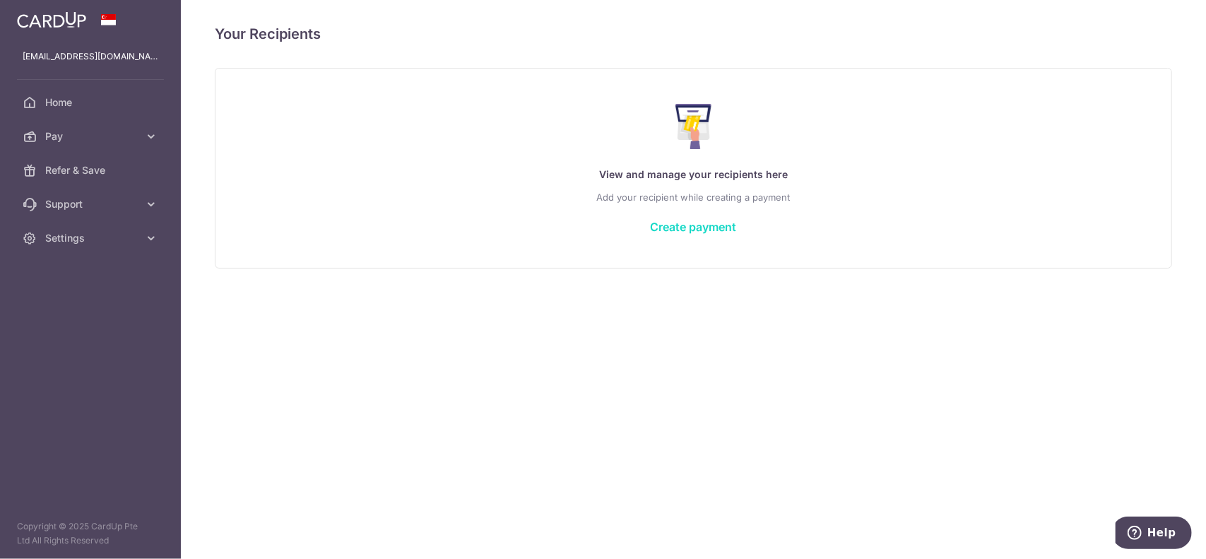
click at [713, 230] on link "Create payment" at bounding box center [694, 227] width 86 height 14
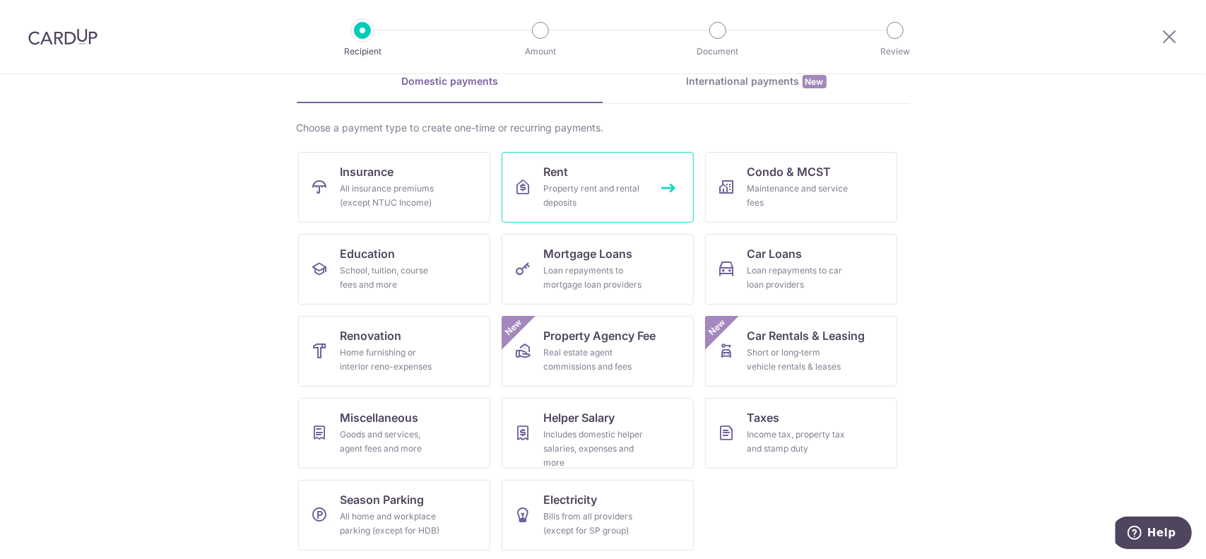
scroll to position [72, 0]
click at [797, 442] on div "Income tax, property tax and stamp duty" at bounding box center [799, 440] width 102 height 28
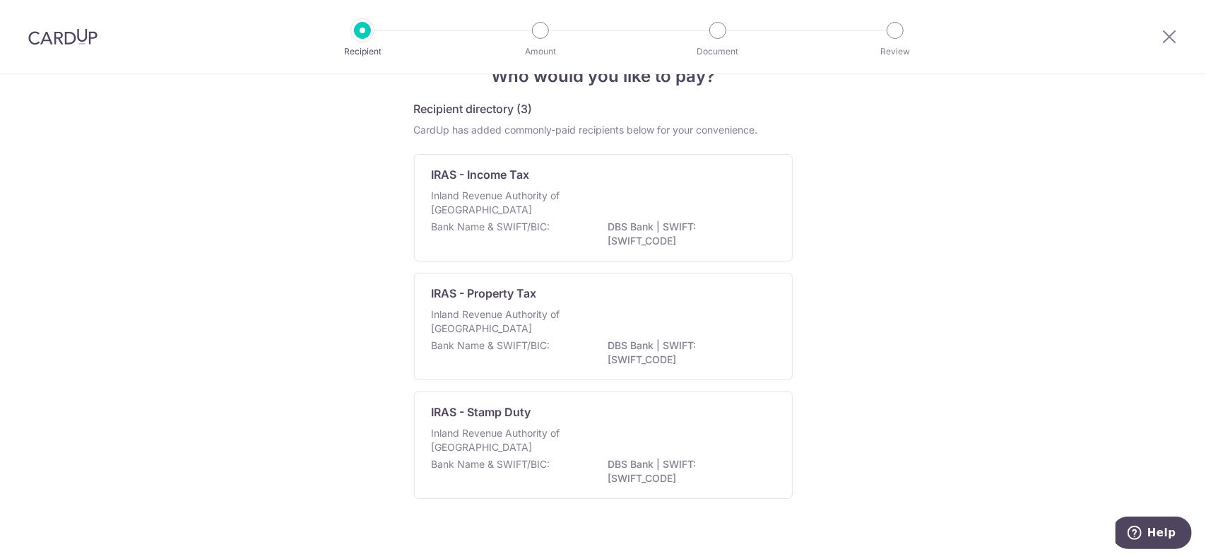
scroll to position [54, 0]
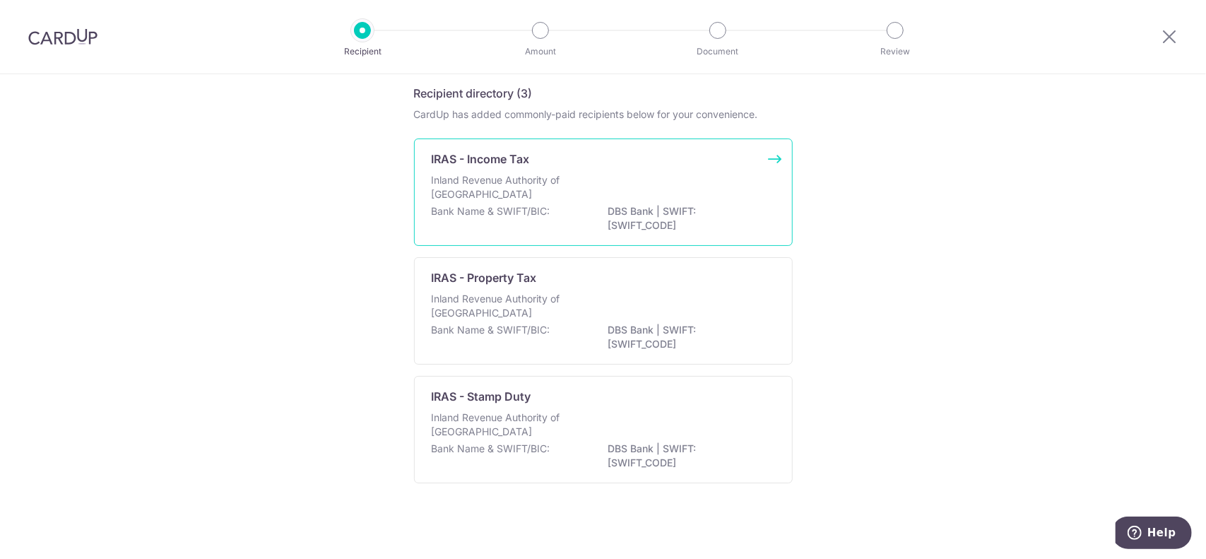
click at [693, 194] on div "Inland Revenue Authority of Singapore" at bounding box center [603, 188] width 343 height 31
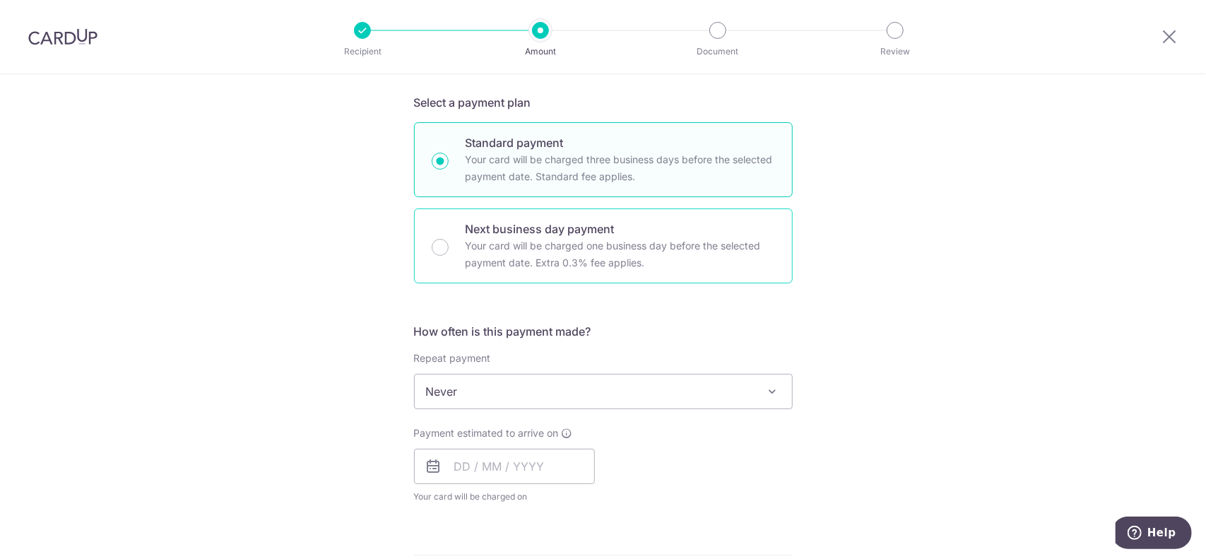
scroll to position [353, 0]
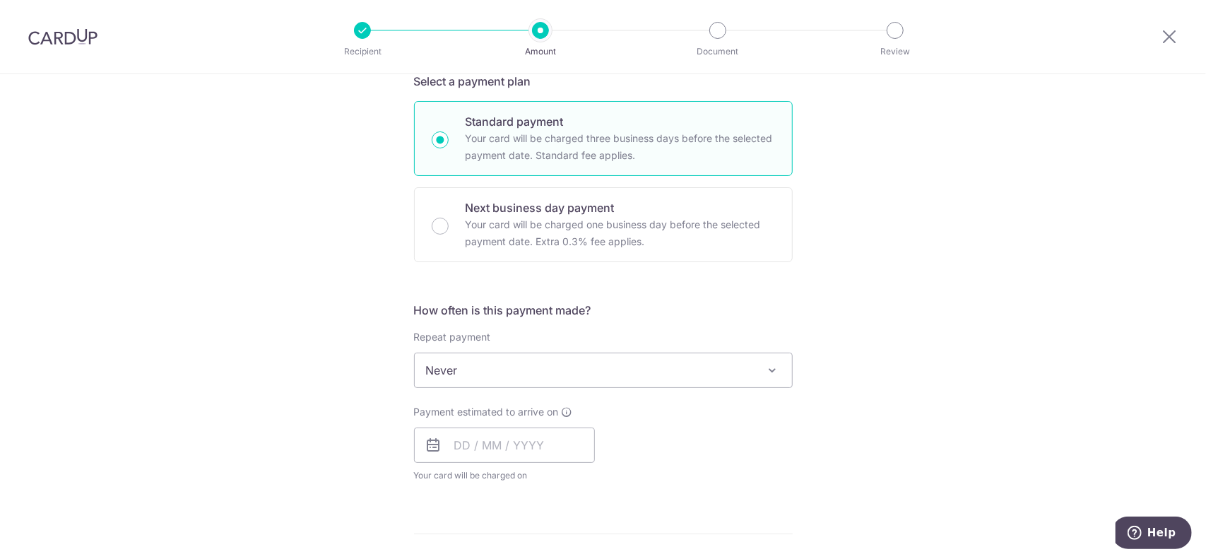
click at [681, 376] on span "Never" at bounding box center [603, 370] width 377 height 34
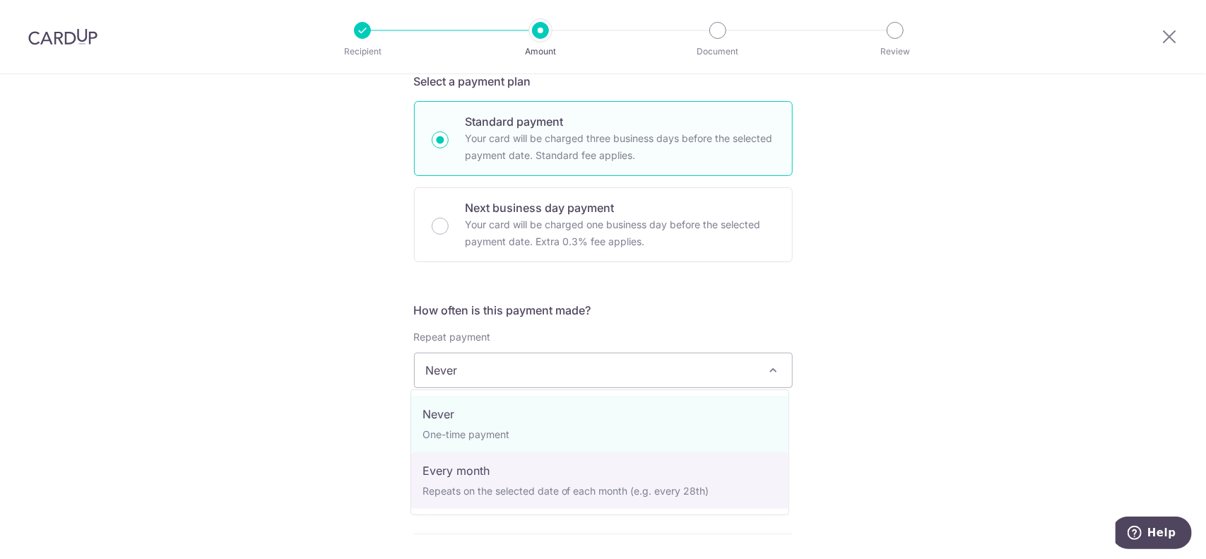
select select "3"
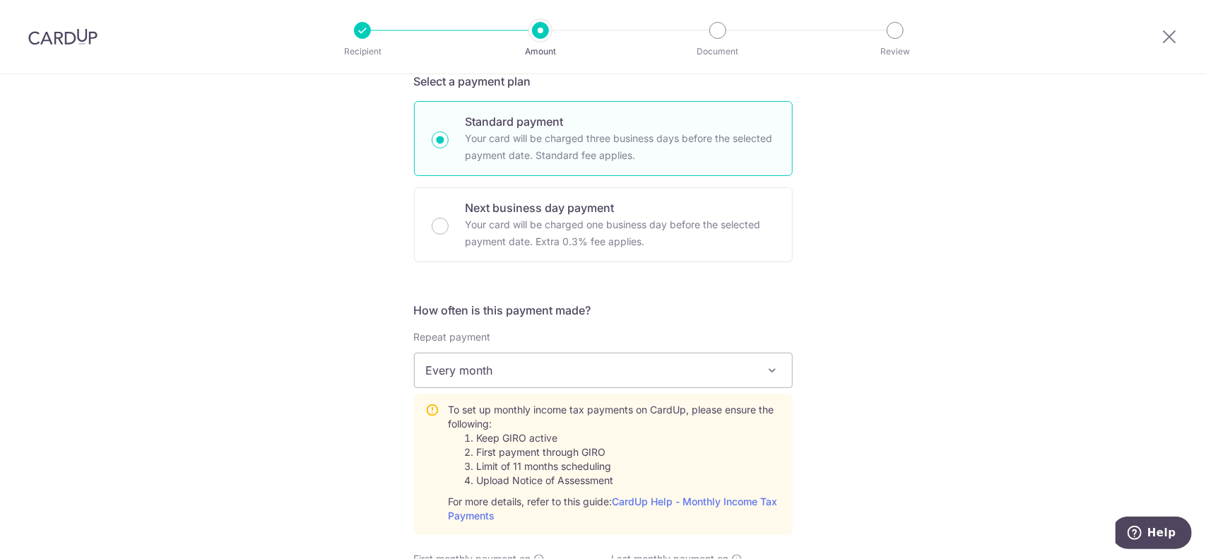
click at [887, 333] on div "Tell us more about your payment Enter one-time or monthly payment amount SGD Th…" at bounding box center [603, 457] width 1206 height 1473
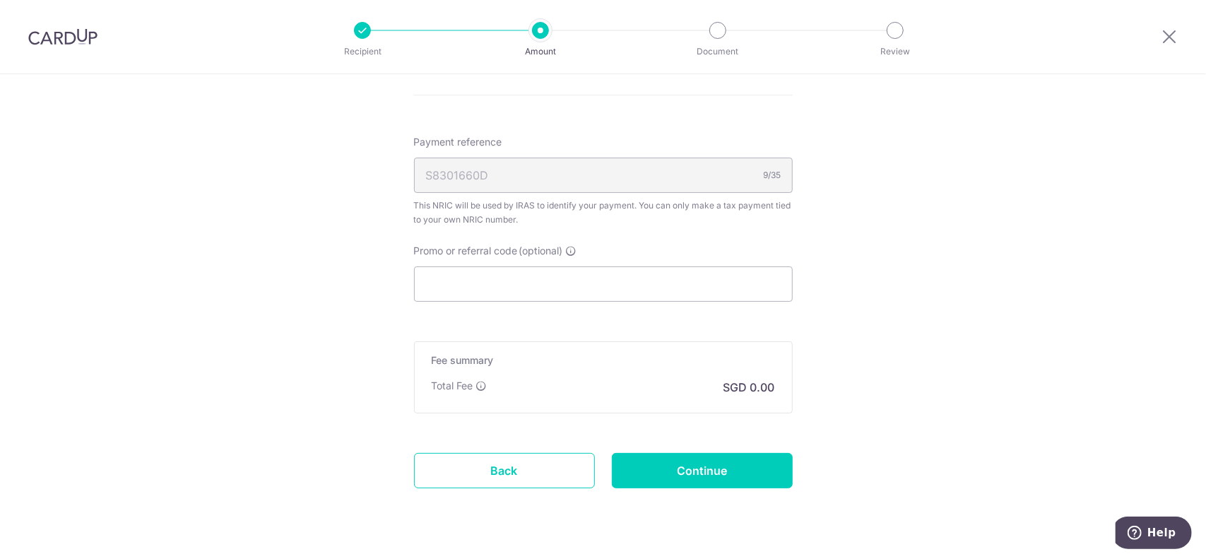
scroll to position [985, 0]
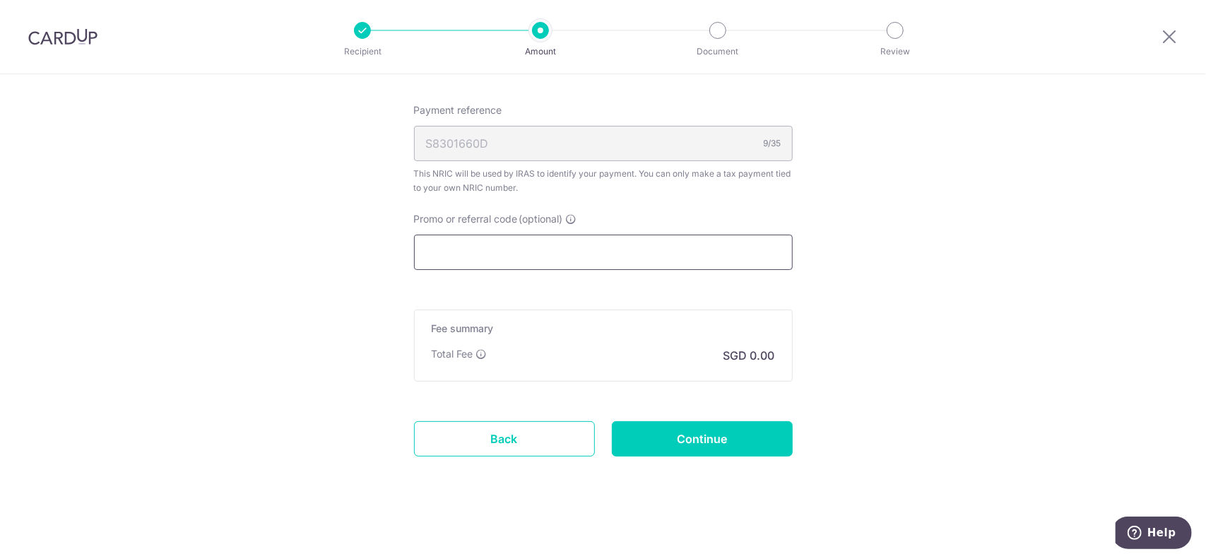
click at [512, 249] on input "Promo or referral code (optional)" at bounding box center [603, 252] width 379 height 35
paste input "VTAX25R"
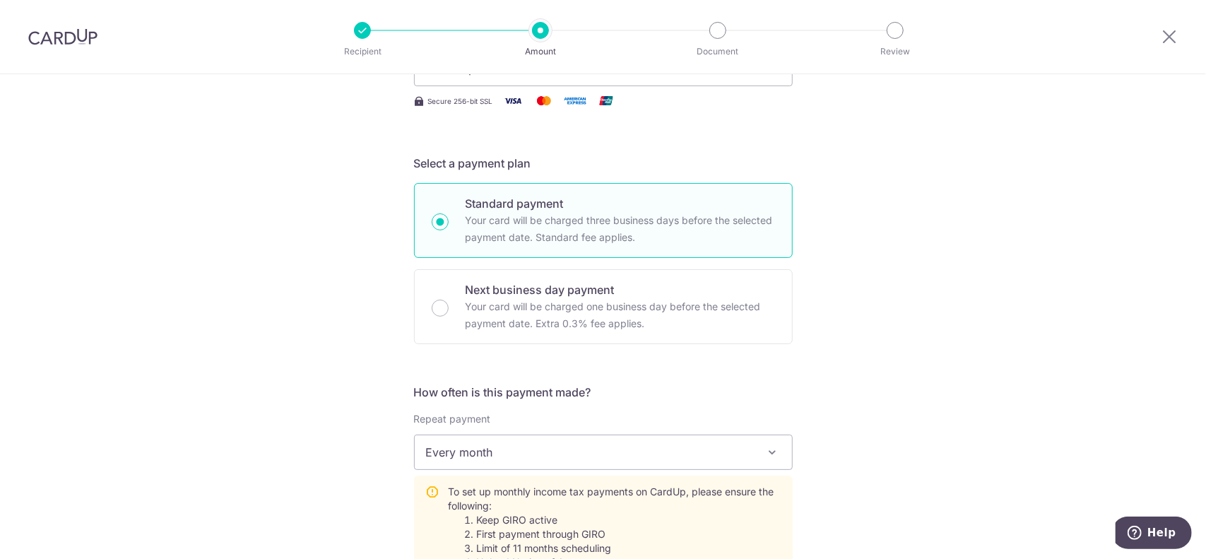
scroll to position [0, 0]
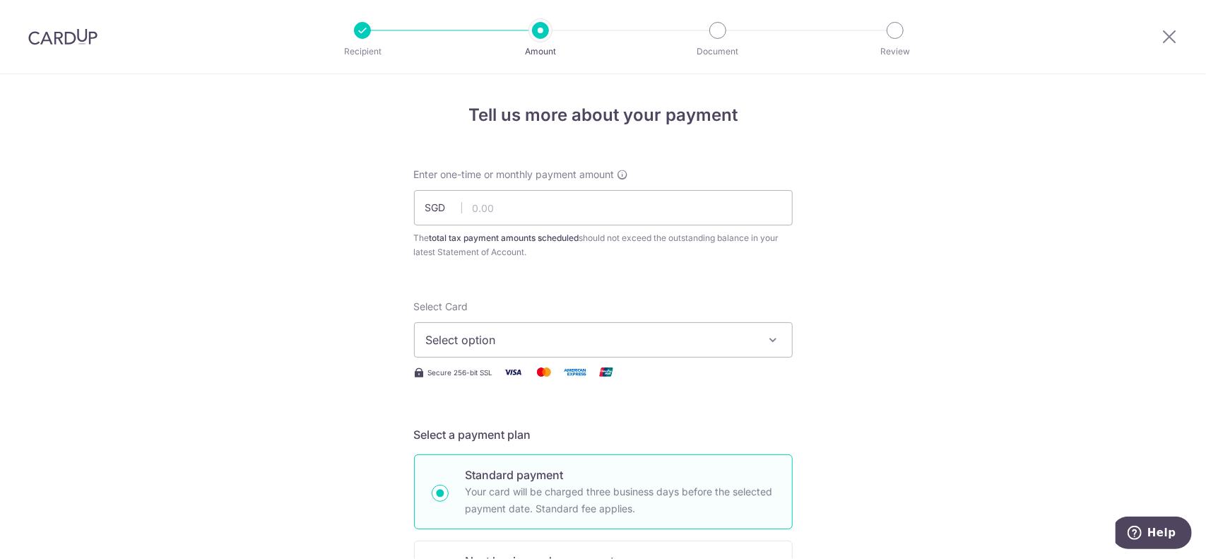
type input "VTAX25R"
click at [515, 206] on input "text" at bounding box center [603, 207] width 379 height 35
type input "177.00"
click at [534, 345] on span "Select option" at bounding box center [590, 339] width 329 height 17
click at [529, 379] on span "Add credit card" at bounding box center [616, 379] width 329 height 14
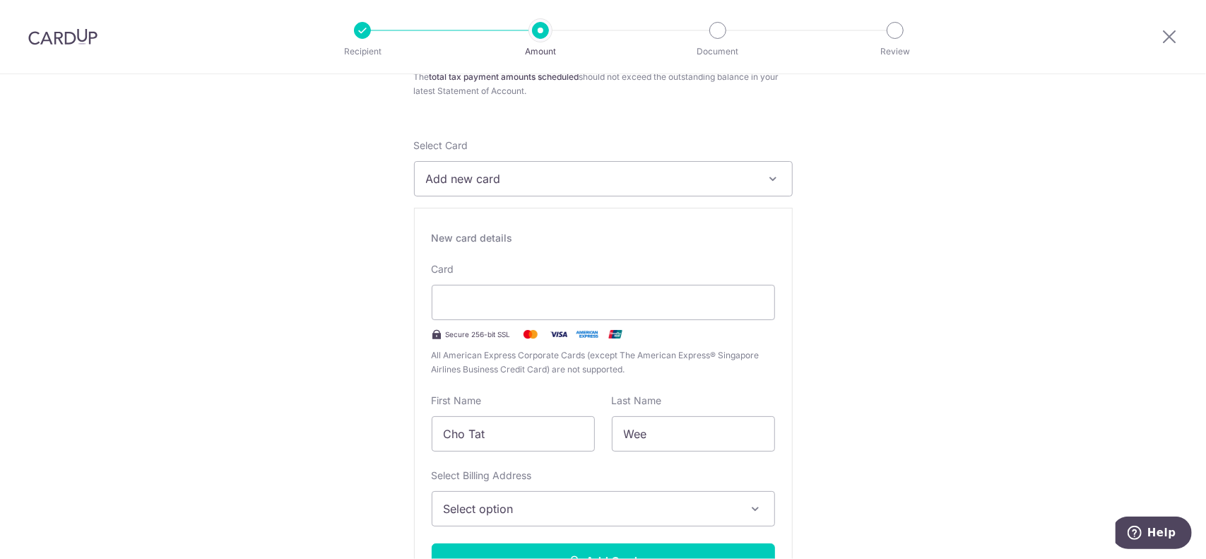
scroll to position [212, 0]
